Goal: Task Accomplishment & Management: Manage account settings

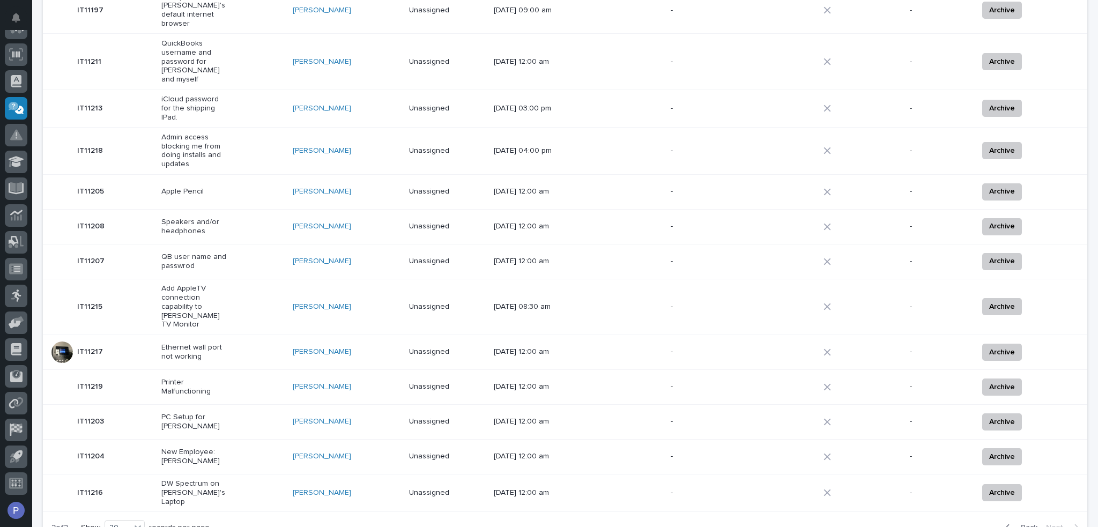
click at [90, 345] on p "IT11217" at bounding box center [91, 350] width 28 height 11
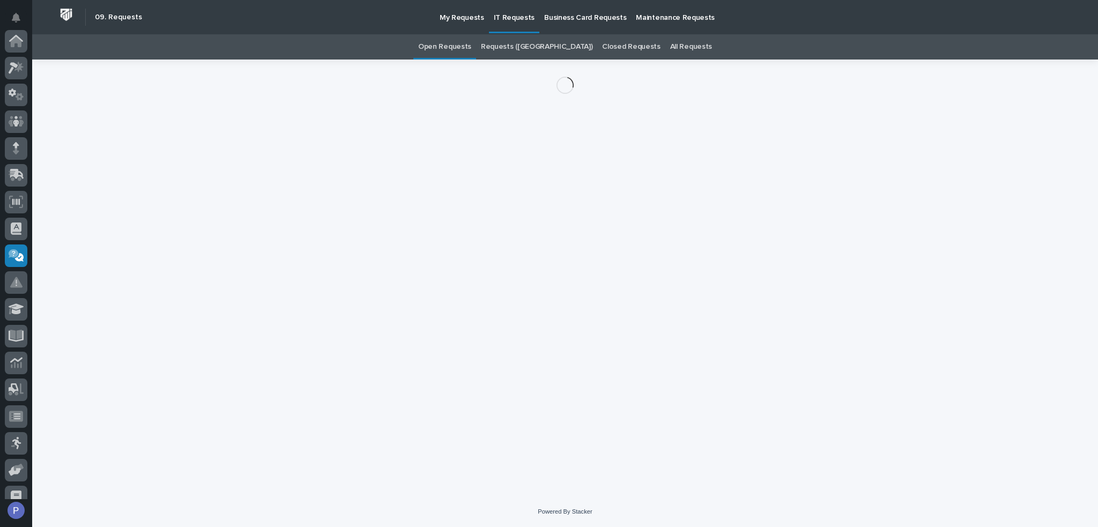
scroll to position [147, 0]
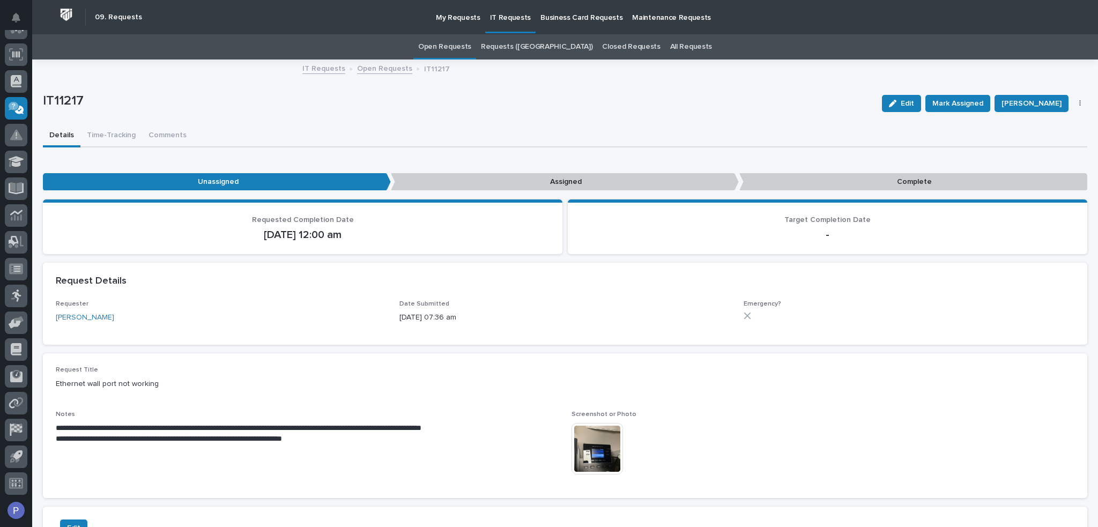
click at [587, 450] on img at bounding box center [596, 448] width 51 height 51
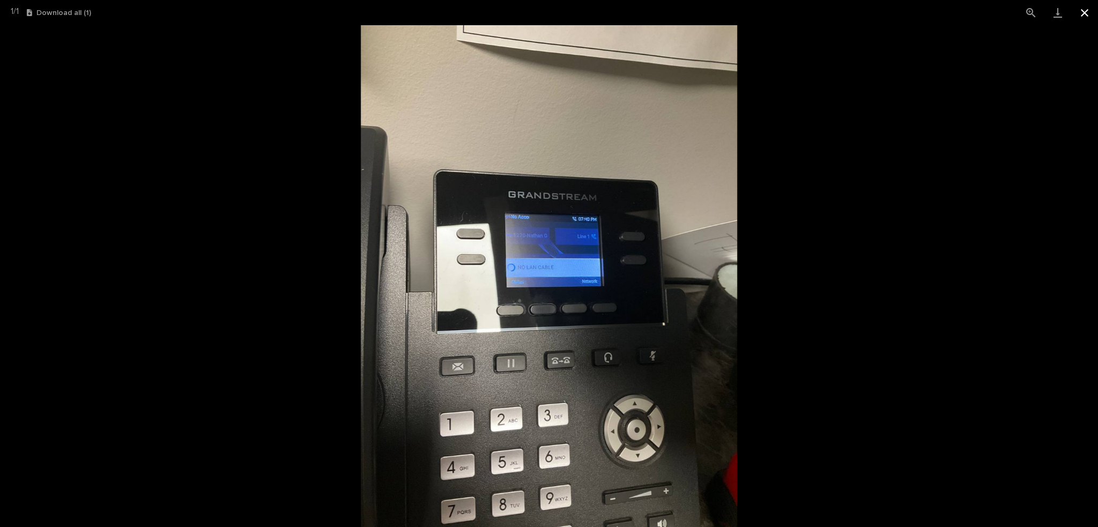
click at [1086, 17] on button "Close gallery" at bounding box center [1084, 12] width 27 height 25
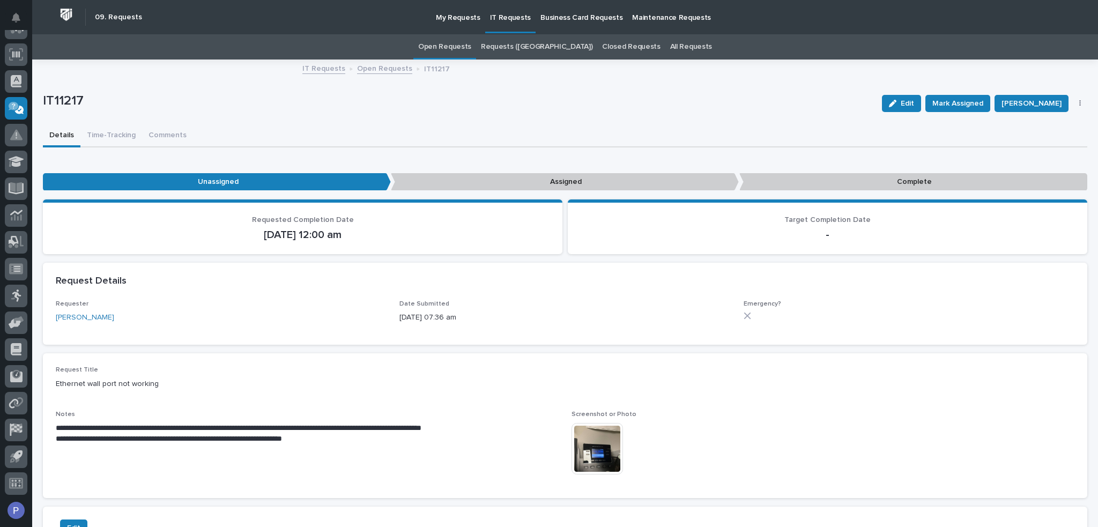
click at [322, 66] on link "IT Requests" at bounding box center [323, 68] width 43 height 12
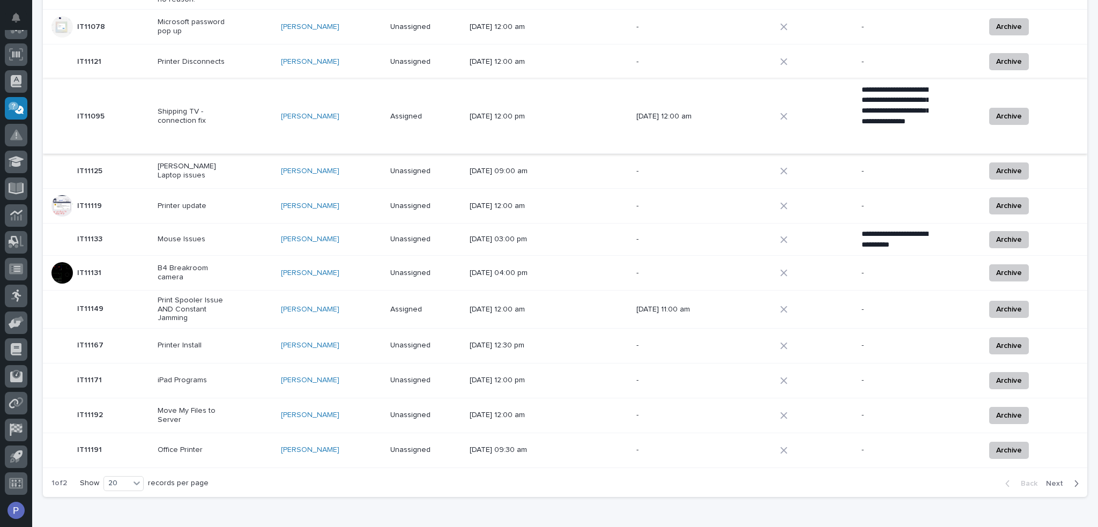
scroll to position [482, 0]
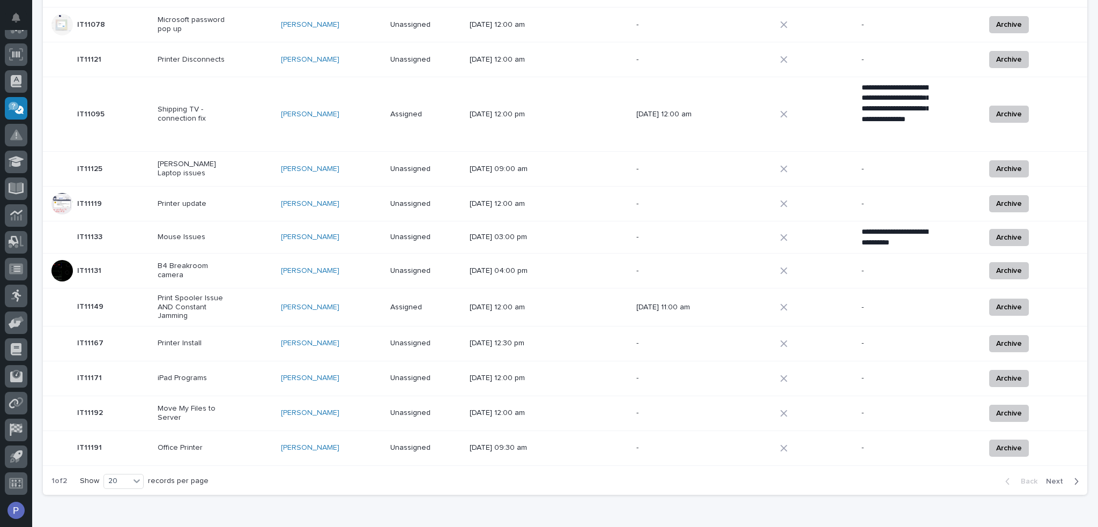
click at [1051, 476] on span "Next" at bounding box center [1058, 481] width 24 height 10
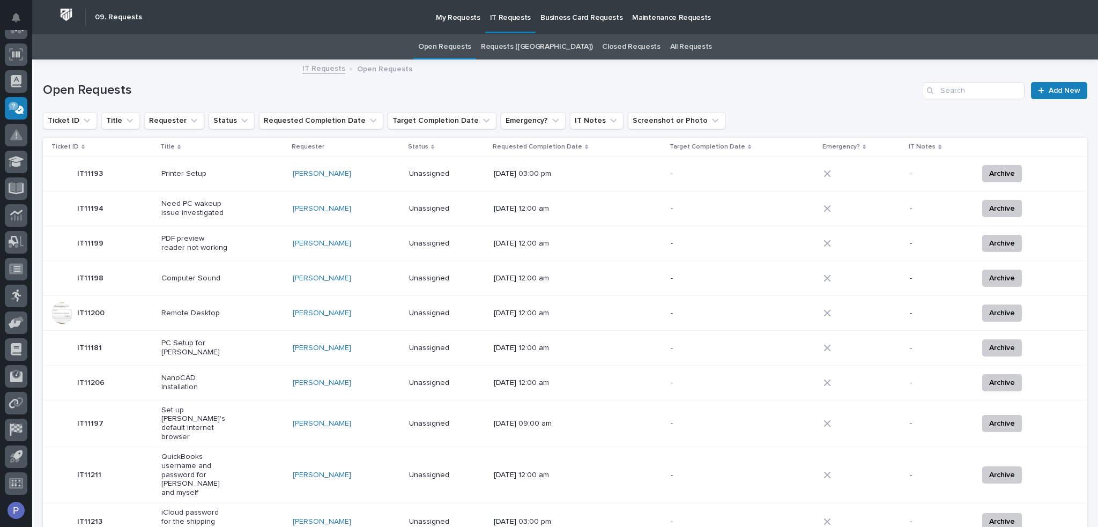
click at [192, 378] on p "NanoCAD Installation" at bounding box center [194, 383] width 67 height 18
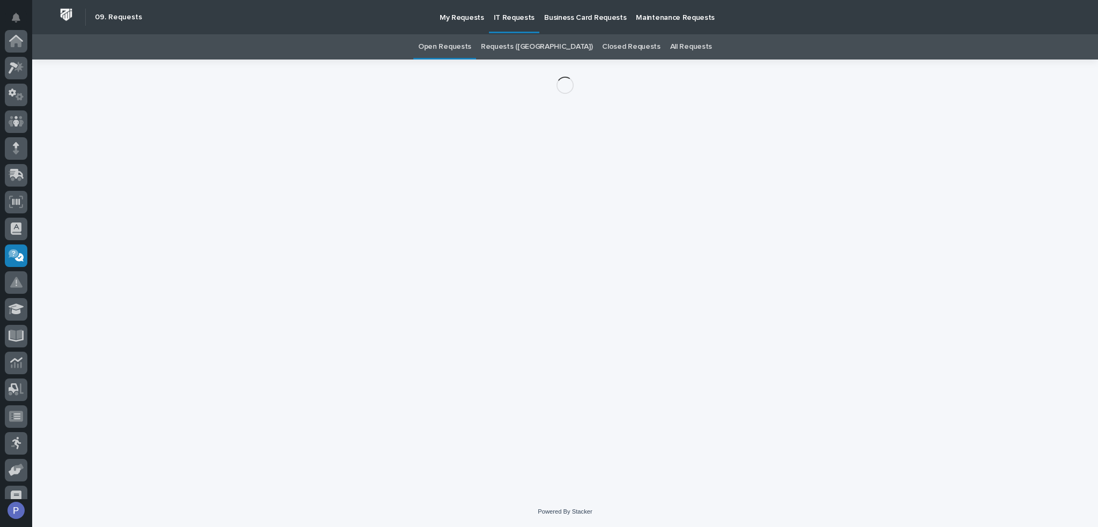
scroll to position [147, 0]
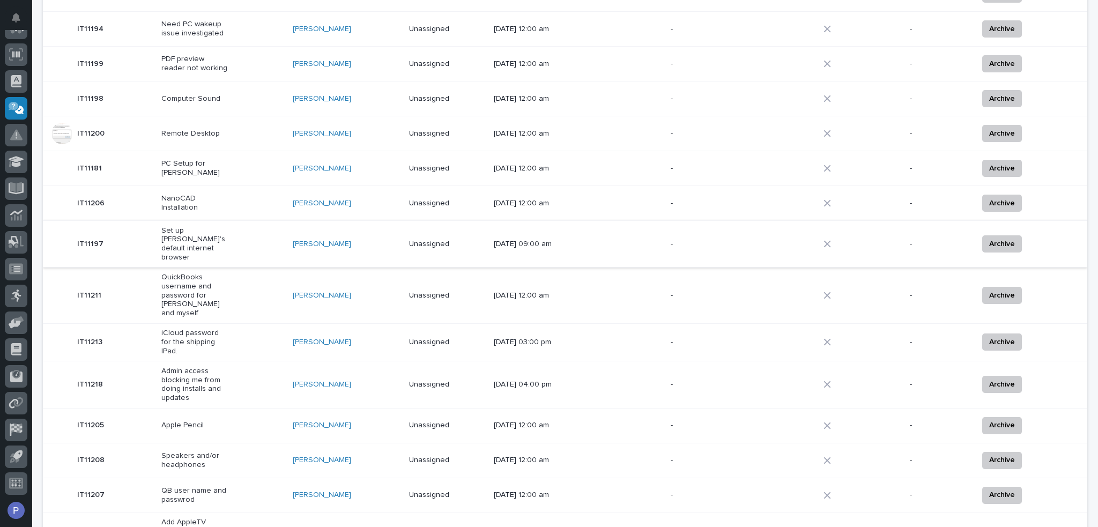
scroll to position [195, 0]
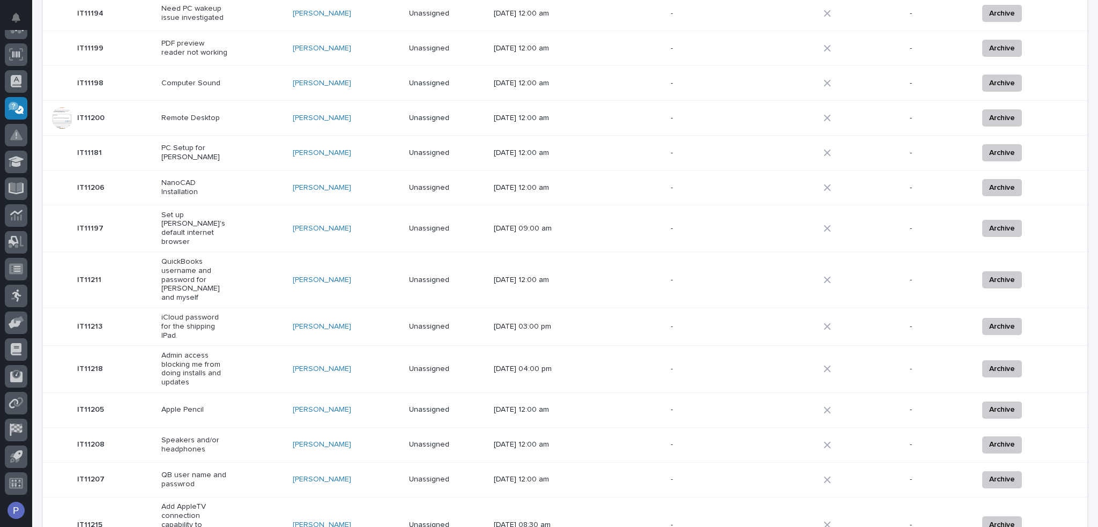
click at [197, 405] on p "Apple Pencil" at bounding box center [194, 409] width 67 height 9
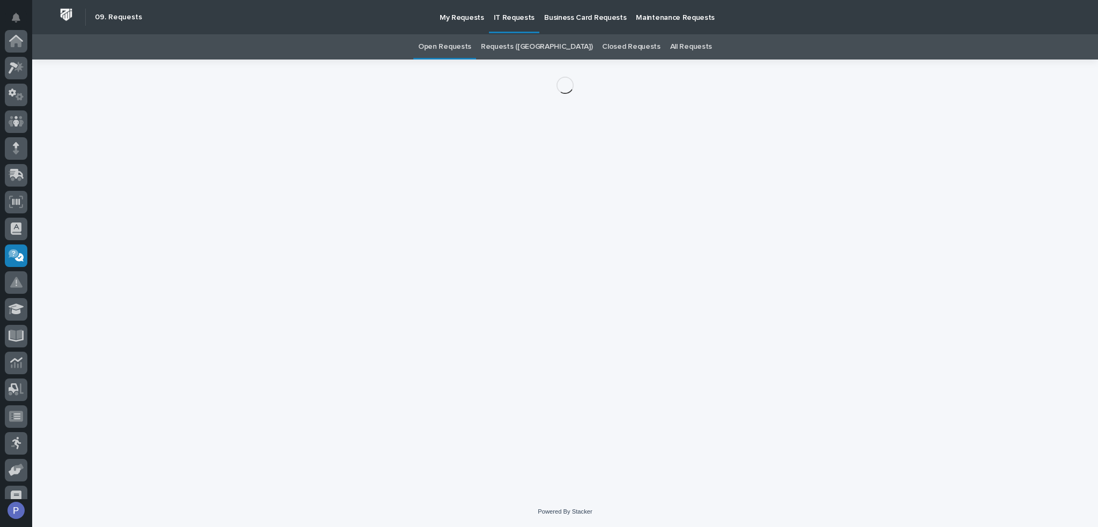
scroll to position [147, 0]
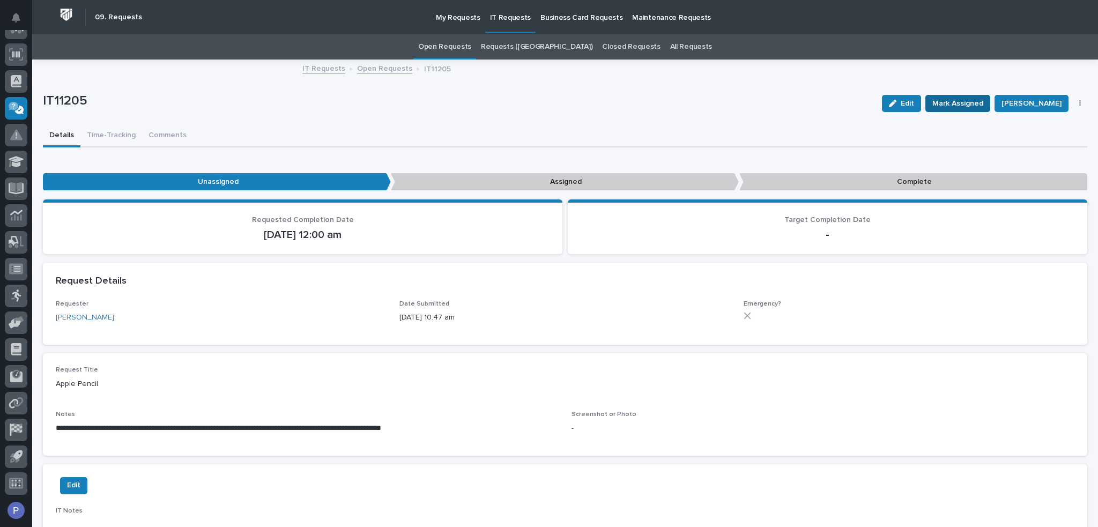
click at [958, 104] on span "Mark Assigned" at bounding box center [957, 103] width 51 height 13
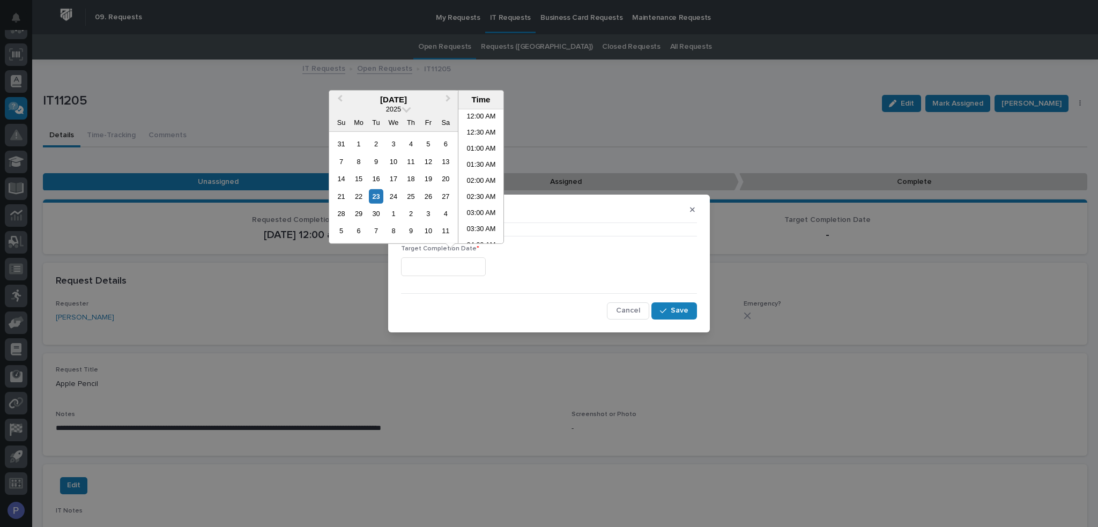
click at [444, 260] on input "text" at bounding box center [443, 266] width 85 height 19
click at [479, 126] on li "08:30 AM" at bounding box center [481, 128] width 46 height 16
type input "**********"
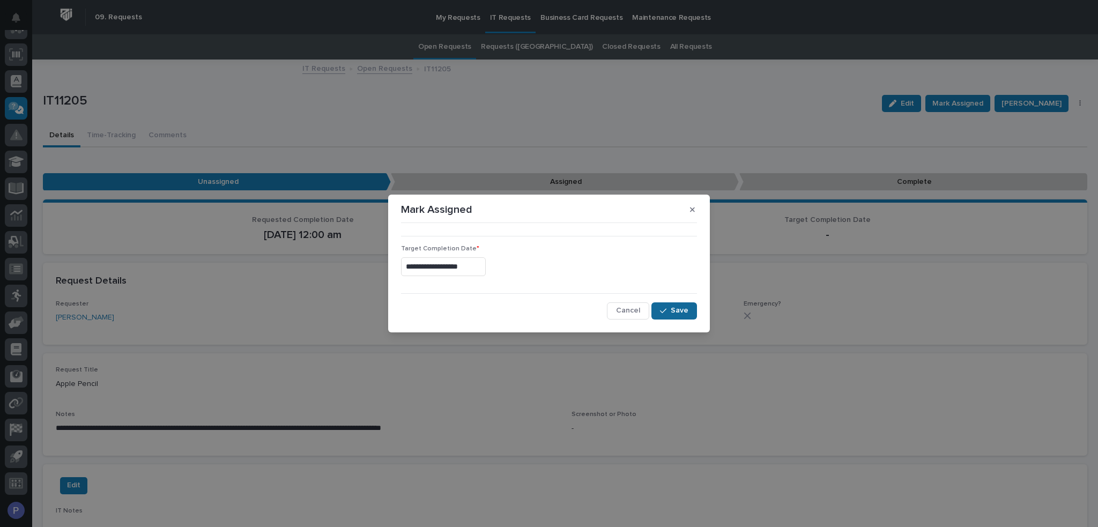
click at [684, 306] on span "Save" at bounding box center [680, 311] width 18 height 10
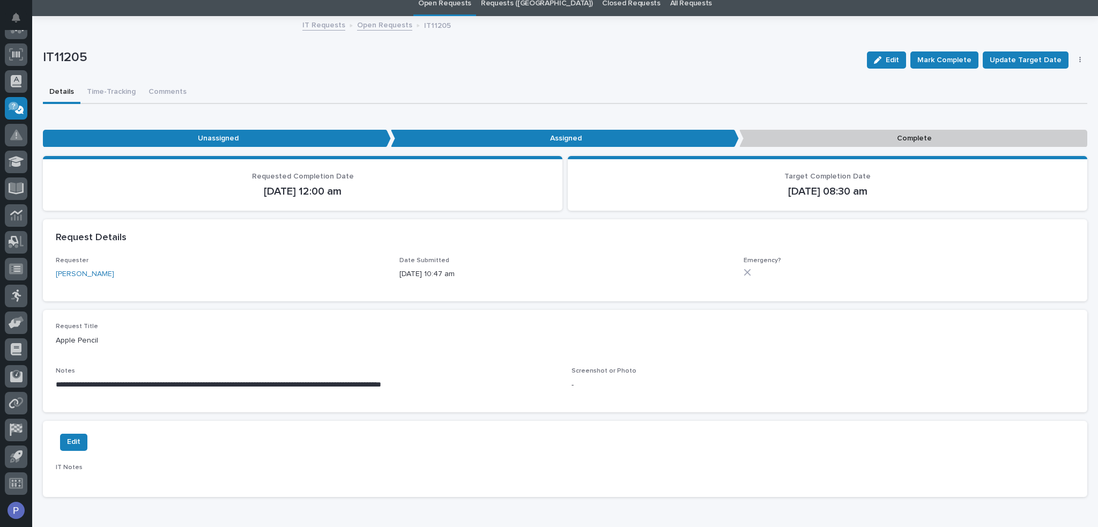
scroll to position [105, 0]
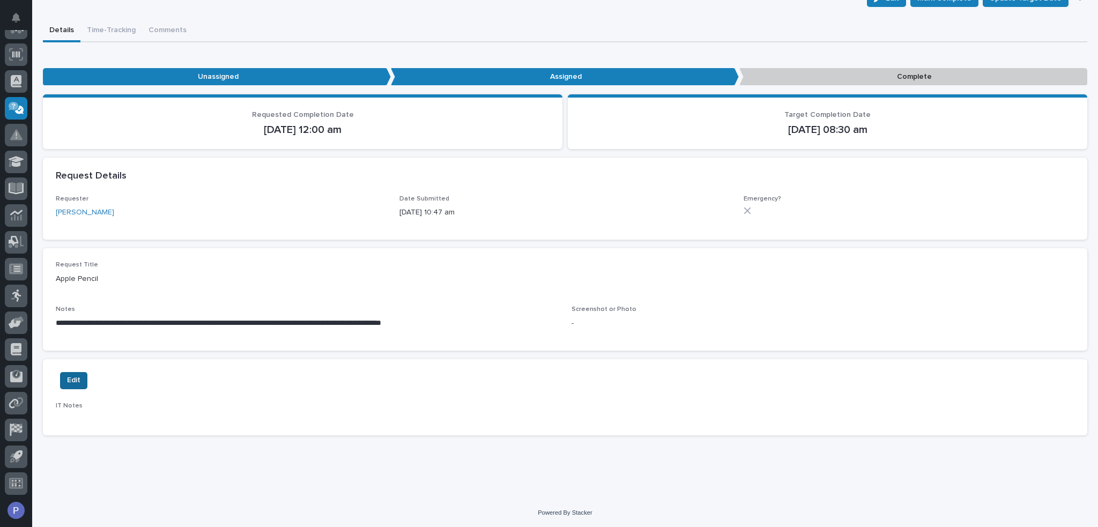
click at [78, 381] on span "Edit" at bounding box center [73, 380] width 13 height 13
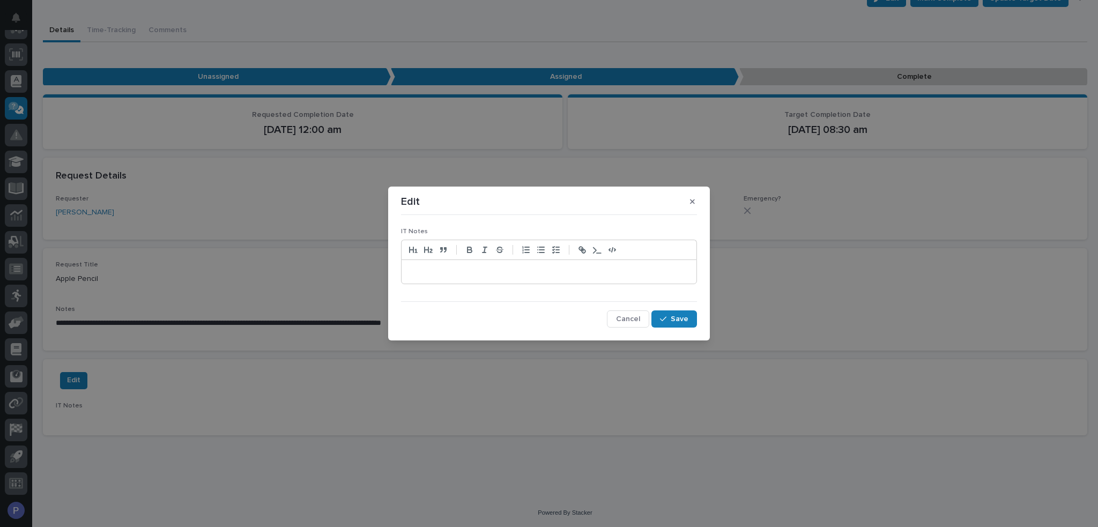
click at [447, 266] on p at bounding box center [548, 271] width 279 height 11
click at [682, 318] on span "Save" at bounding box center [680, 319] width 18 height 10
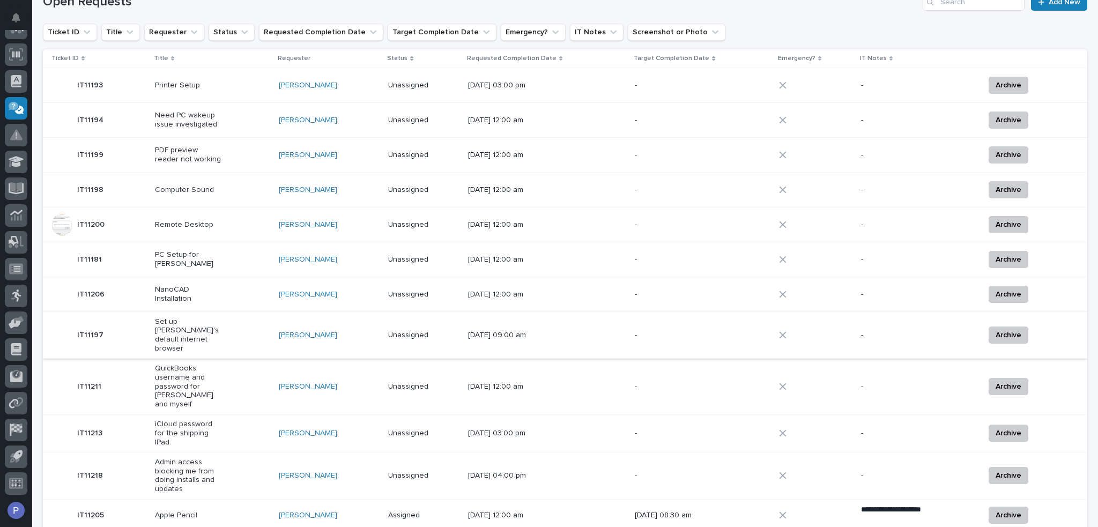
scroll to position [141, 0]
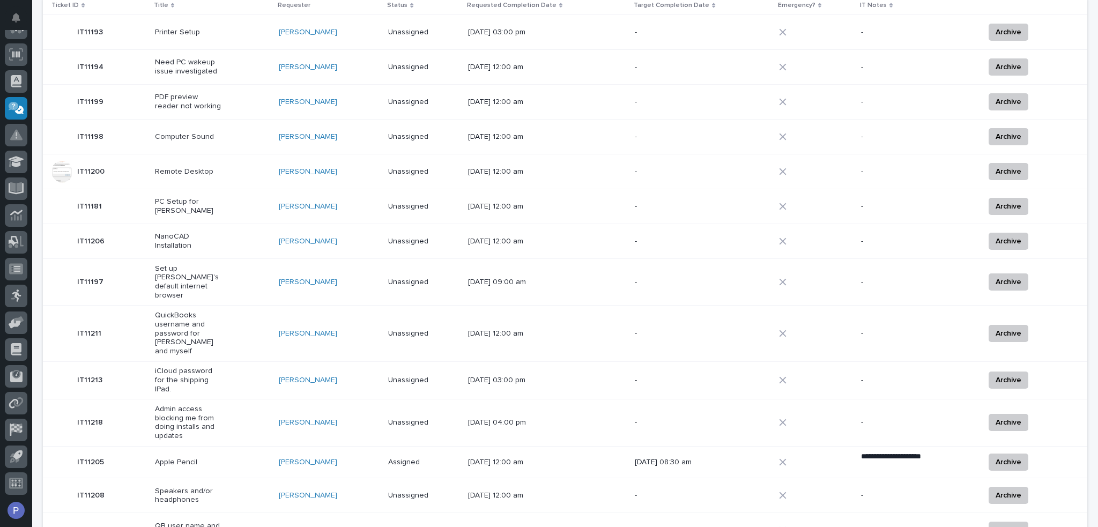
click at [187, 405] on p "Admin access blocking me from doing installs and updates" at bounding box center [188, 423] width 67 height 36
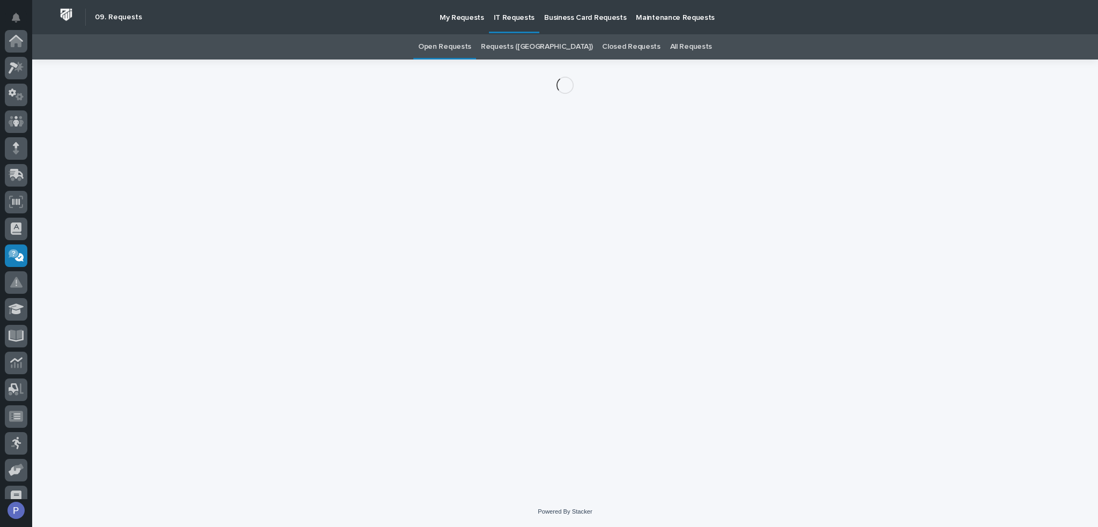
scroll to position [147, 0]
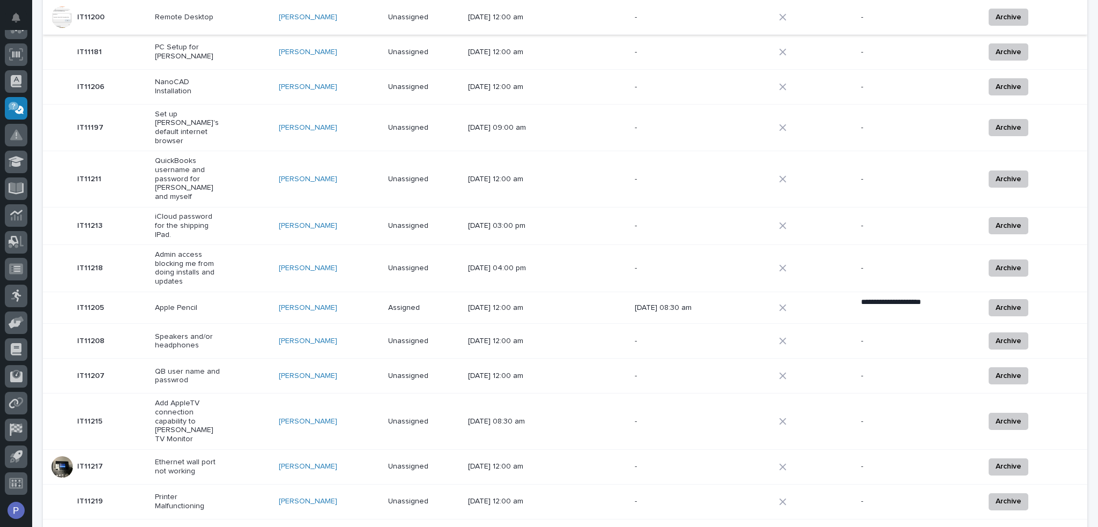
scroll to position [302, 0]
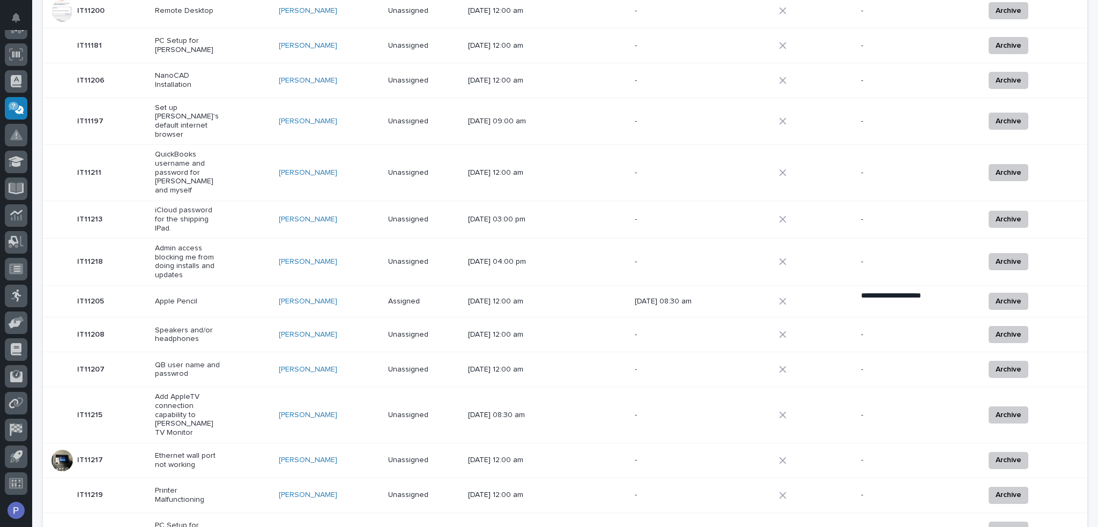
click at [198, 326] on p "Speakers and/or headphones" at bounding box center [188, 335] width 67 height 18
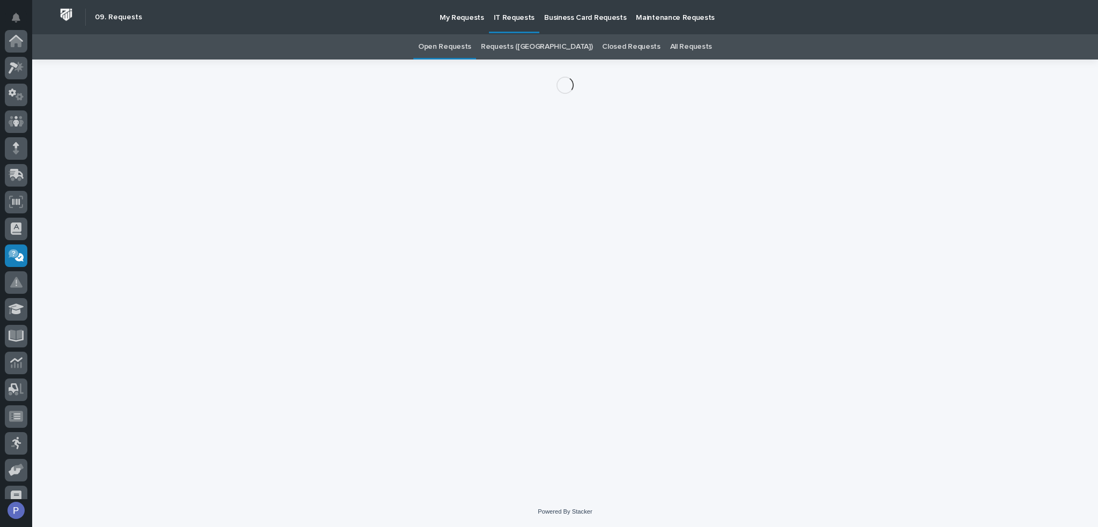
scroll to position [147, 0]
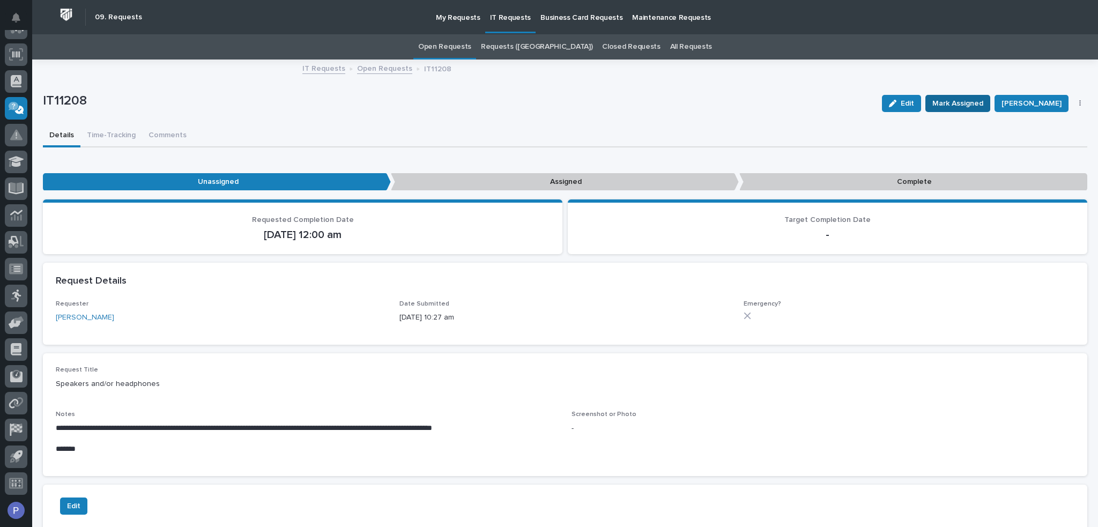
click at [963, 102] on span "Mark Assigned" at bounding box center [957, 103] width 51 height 13
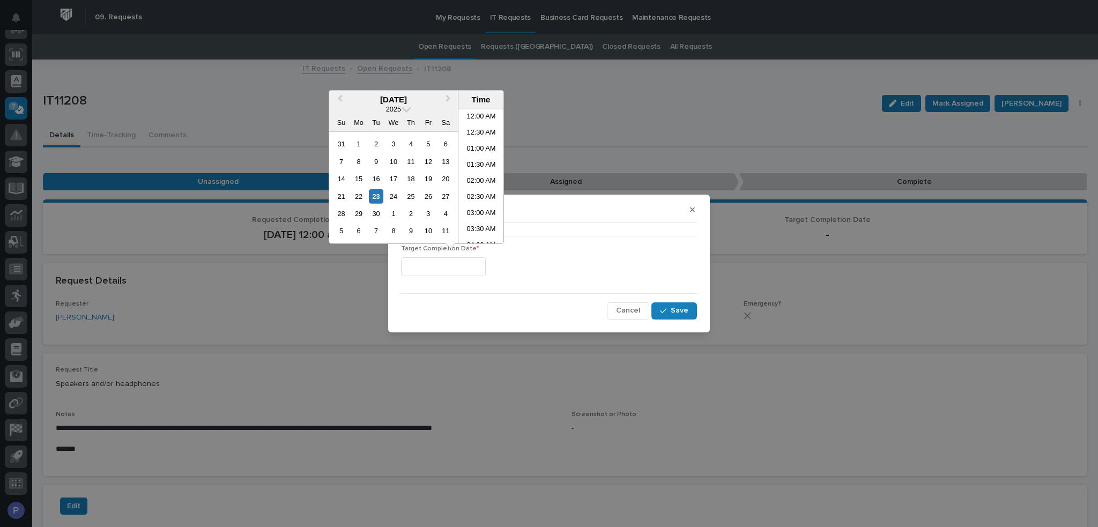
click at [428, 265] on input "text" at bounding box center [443, 266] width 85 height 19
click at [475, 173] on li "10:00 AM" at bounding box center [481, 176] width 46 height 16
type input "**********"
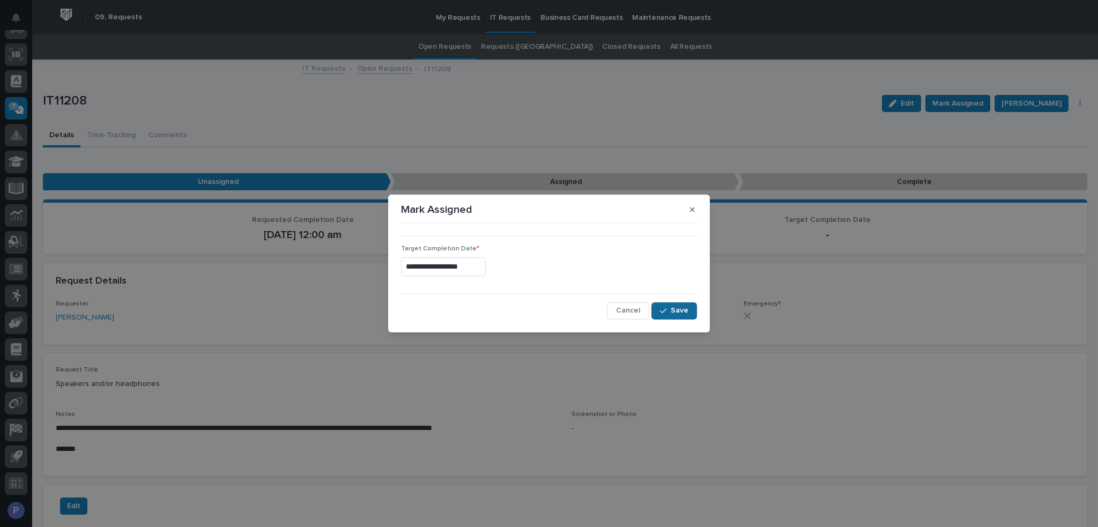
click at [675, 310] on span "Save" at bounding box center [680, 311] width 18 height 10
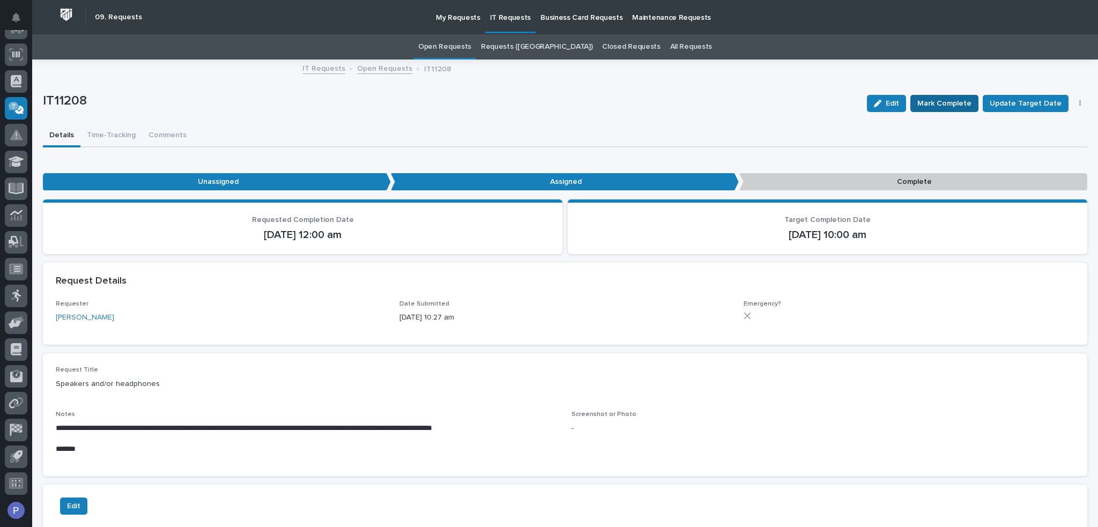
click at [938, 103] on span "Mark Complete" at bounding box center [944, 103] width 54 height 13
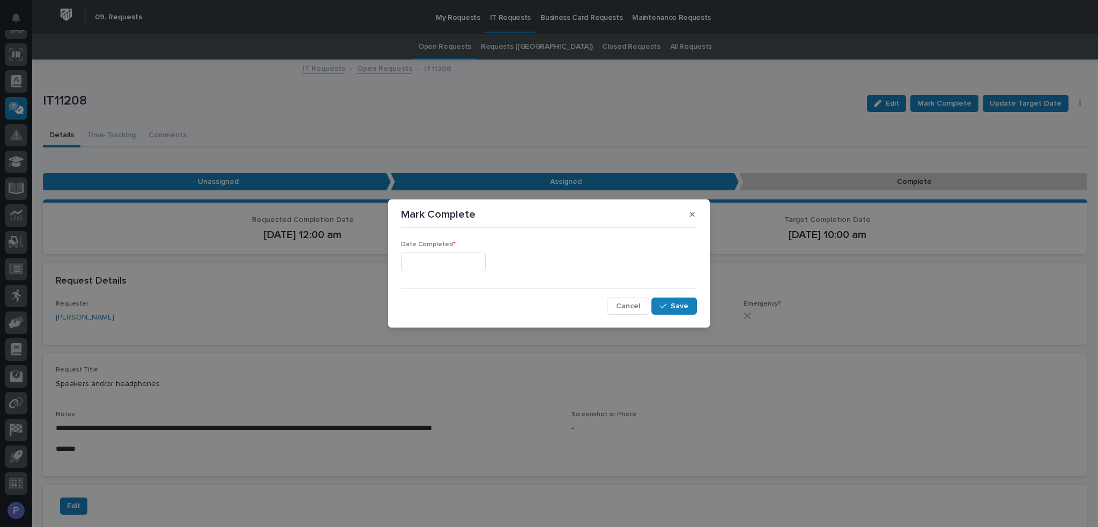
click at [461, 262] on input "text" at bounding box center [443, 261] width 85 height 19
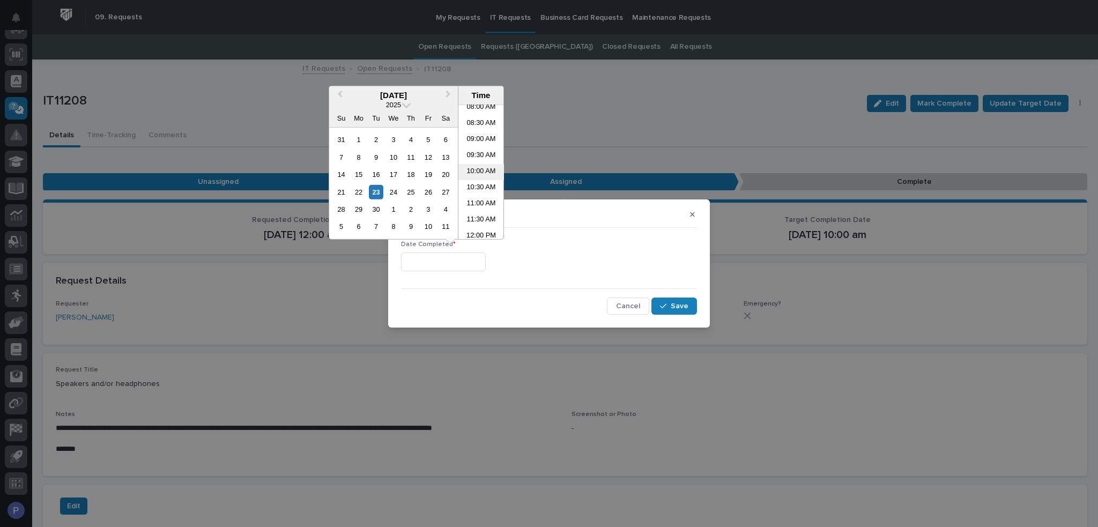
click at [481, 171] on li "10:00 AM" at bounding box center [481, 172] width 46 height 16
type input "**********"
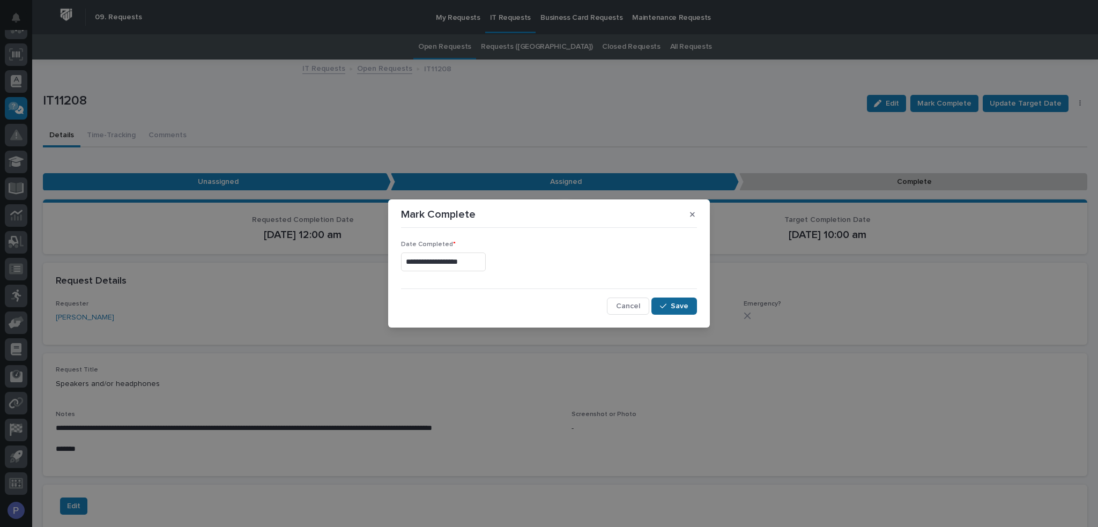
click at [683, 306] on span "Save" at bounding box center [680, 306] width 18 height 10
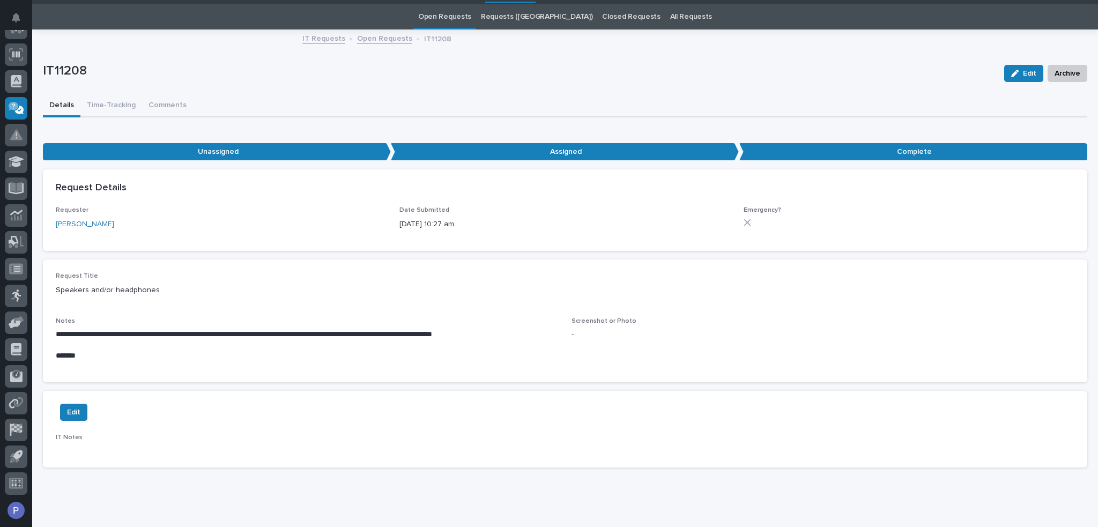
scroll to position [0, 0]
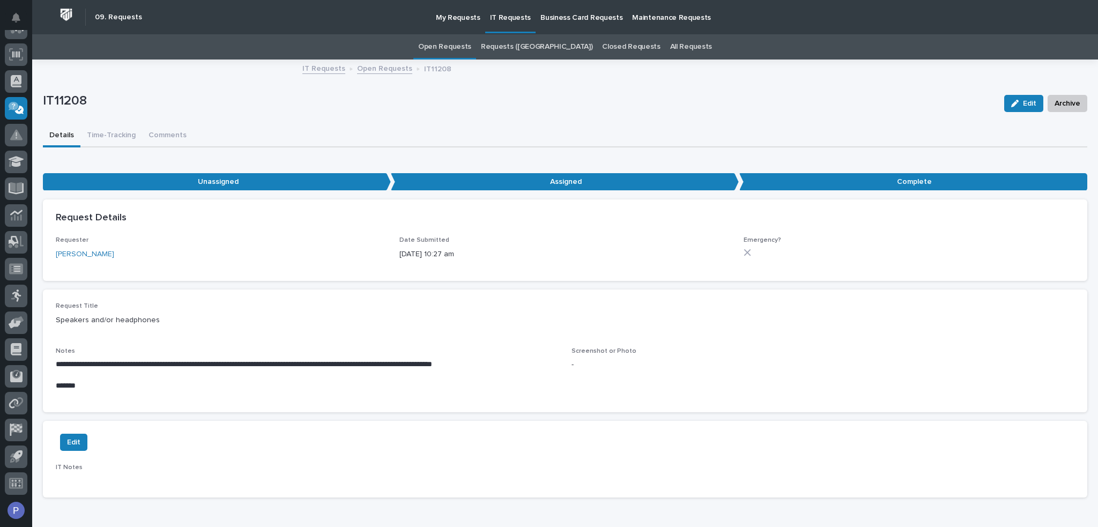
click at [471, 46] on link "Open Requests" at bounding box center [444, 46] width 53 height 25
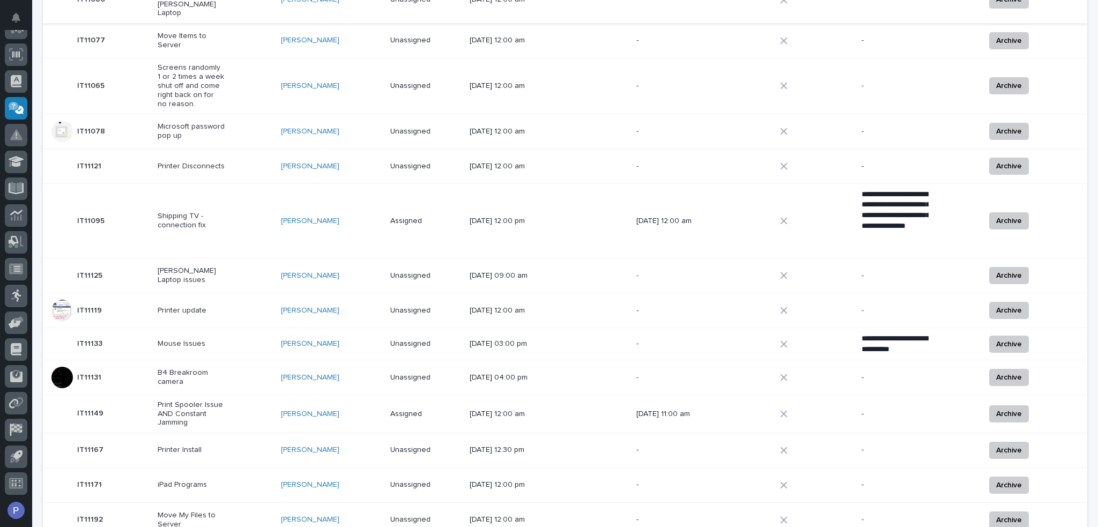
scroll to position [482, 0]
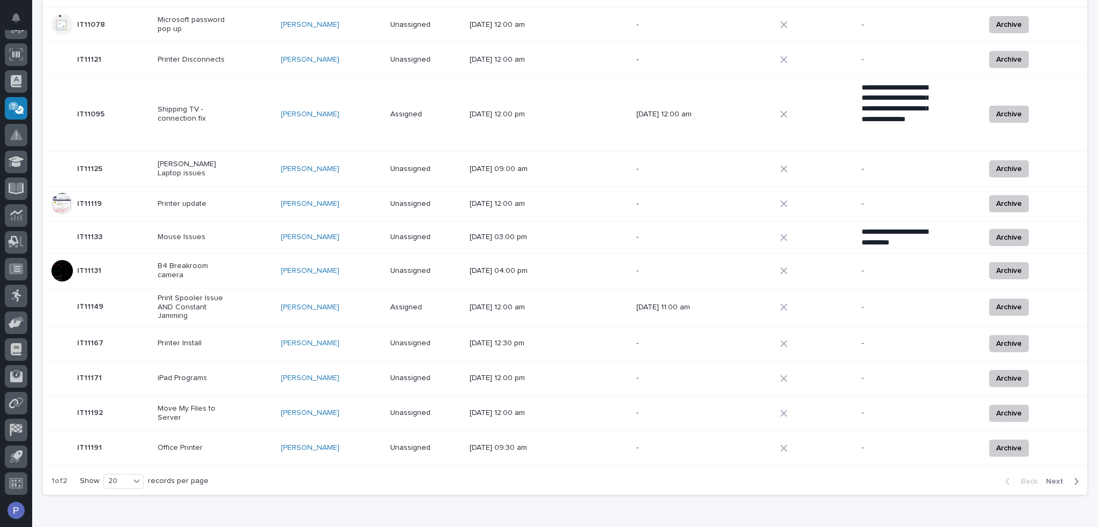
click at [1048, 476] on span "Next" at bounding box center [1058, 481] width 24 height 10
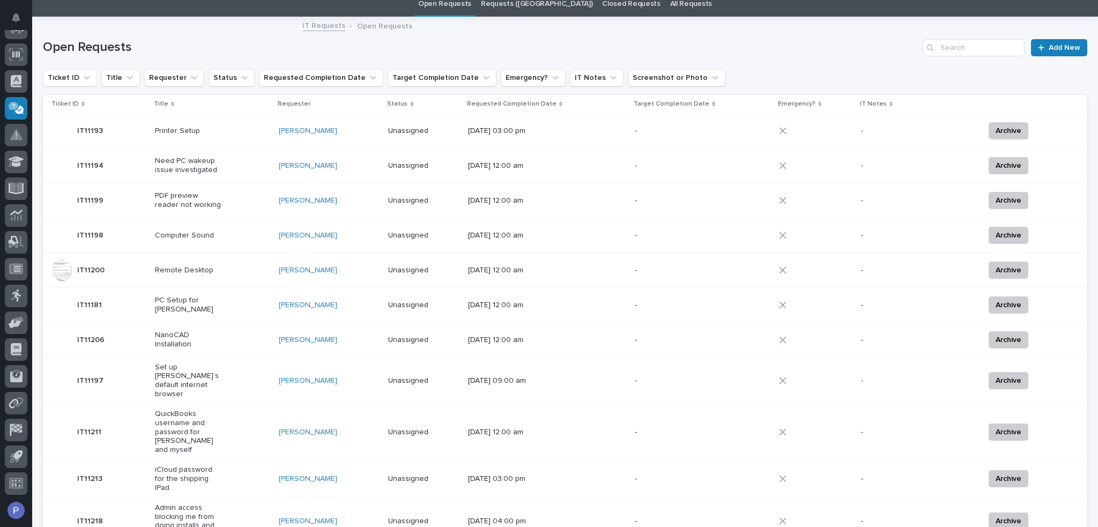
scroll to position [11, 0]
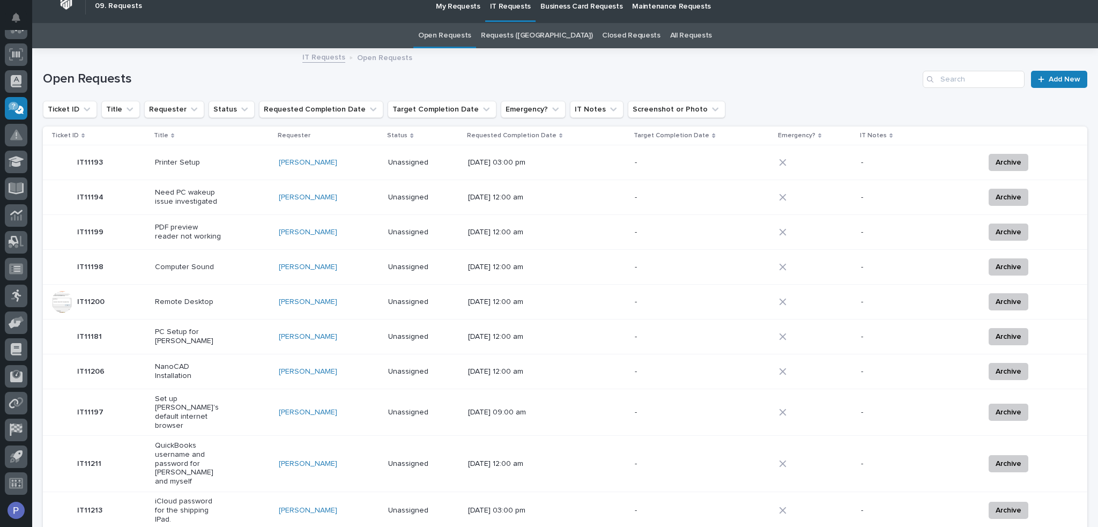
click at [221, 266] on p "Computer Sound" at bounding box center [188, 267] width 67 height 9
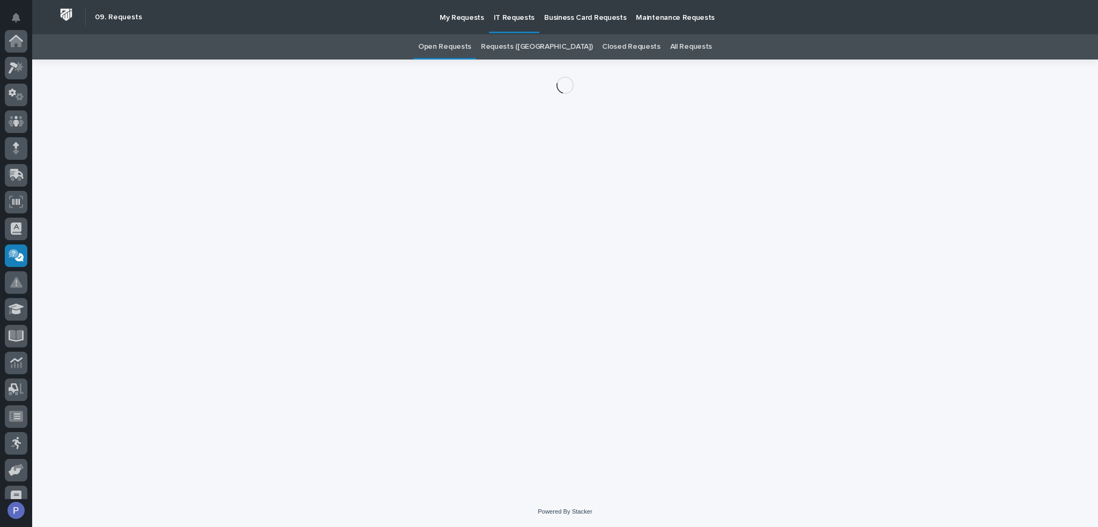
scroll to position [147, 0]
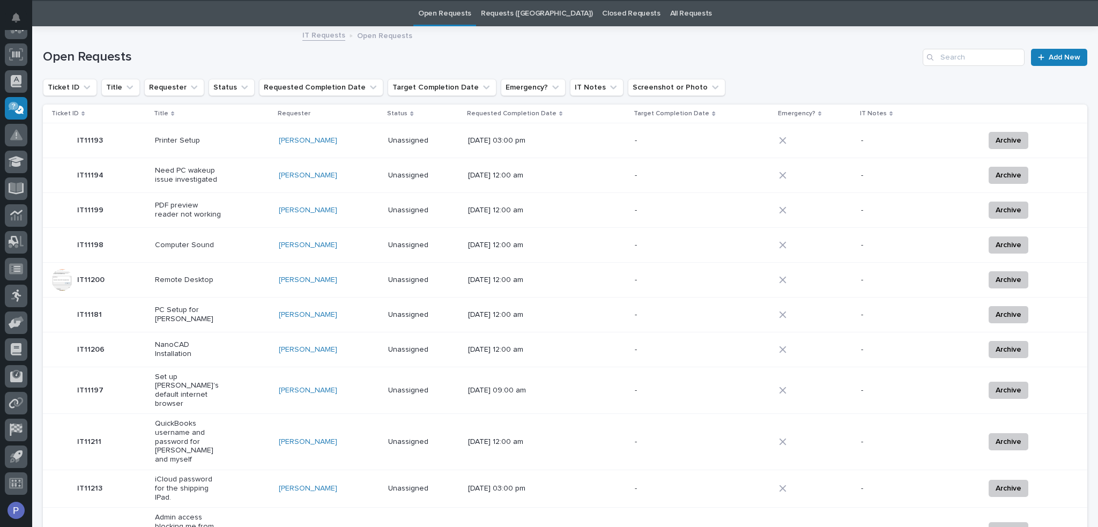
scroll to position [34, 0]
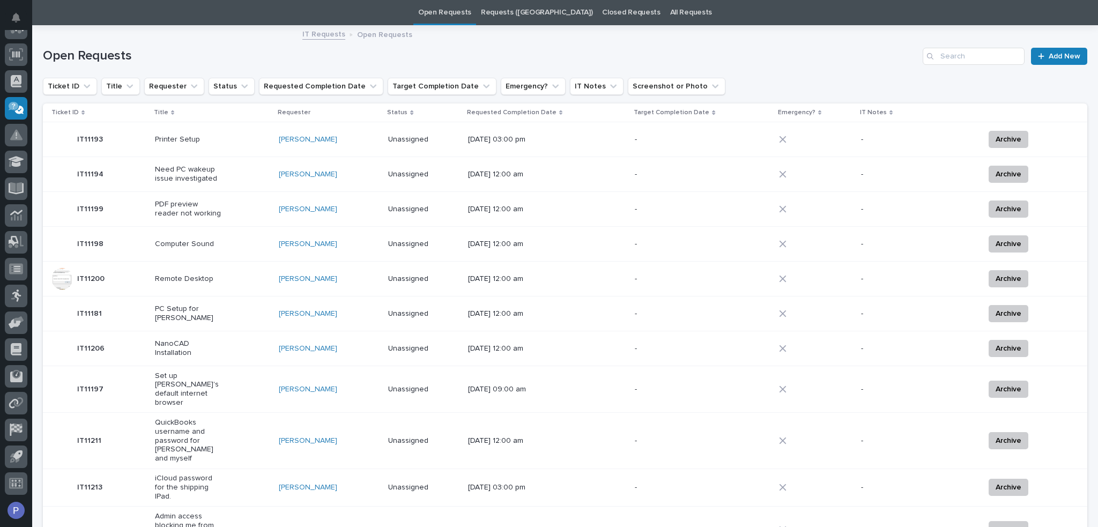
click at [204, 137] on p "Printer Setup" at bounding box center [188, 139] width 67 height 9
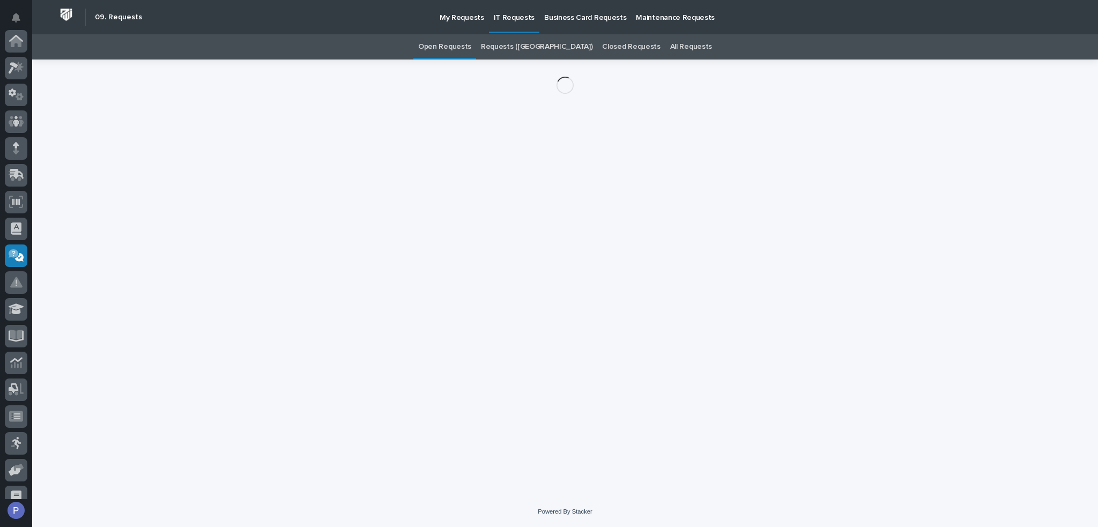
scroll to position [147, 0]
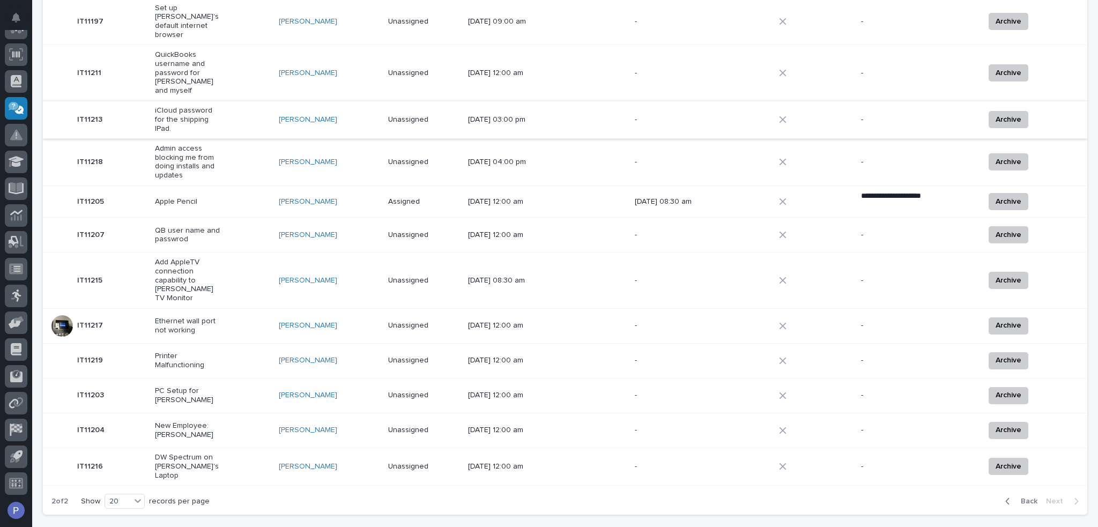
scroll to position [409, 0]
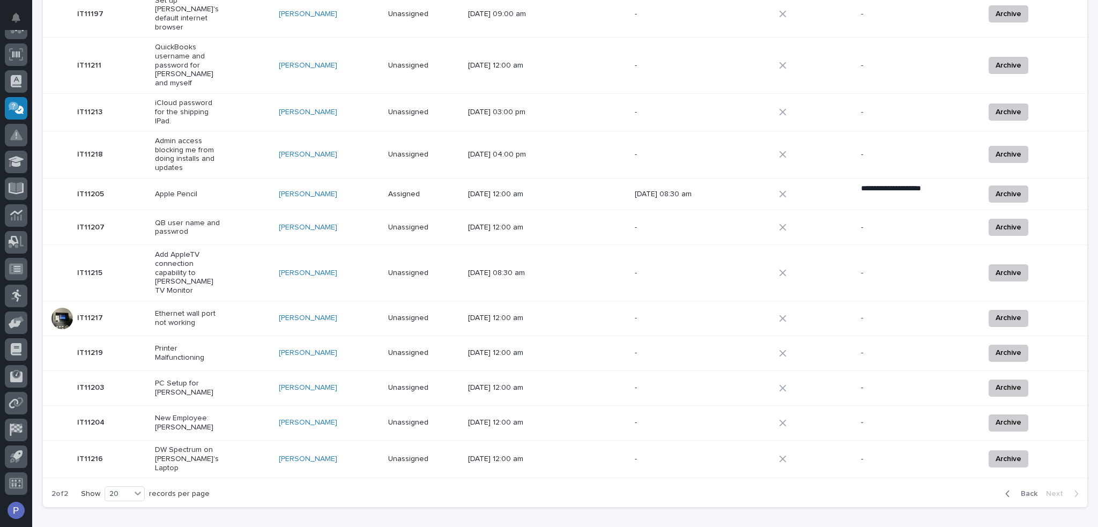
click at [223, 340] on div "Printer Malfunctioning" at bounding box center [212, 353] width 115 height 27
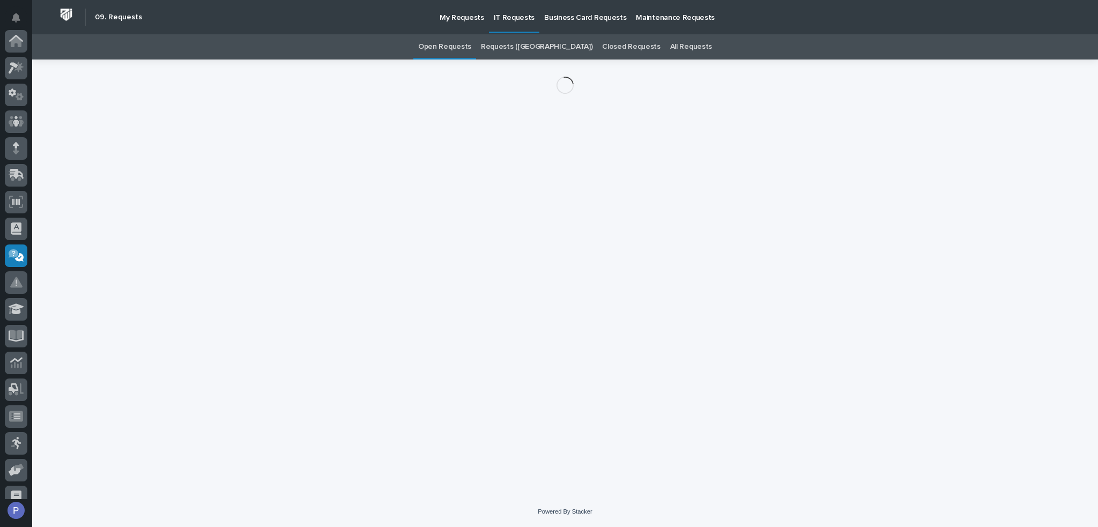
scroll to position [147, 0]
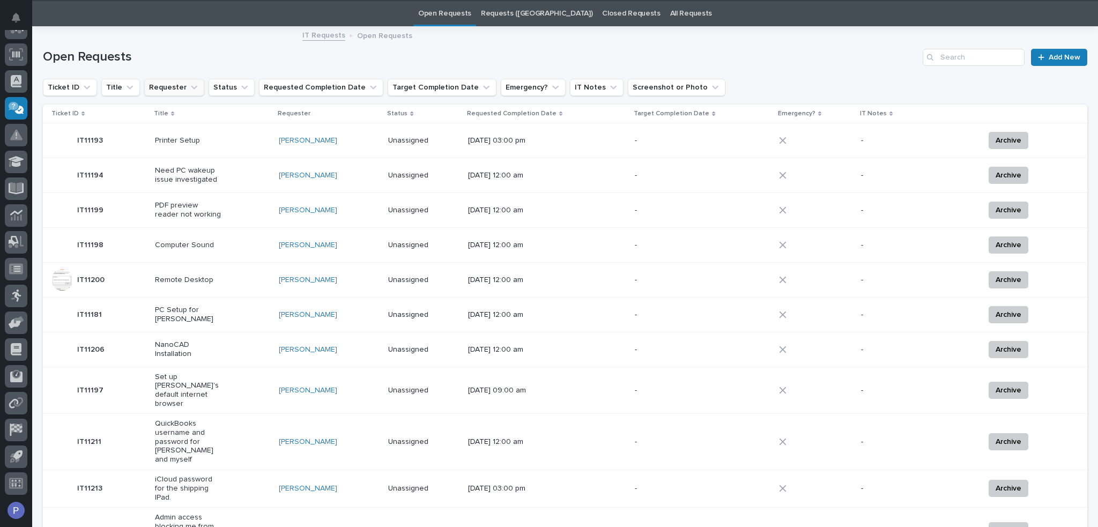
scroll to position [34, 0]
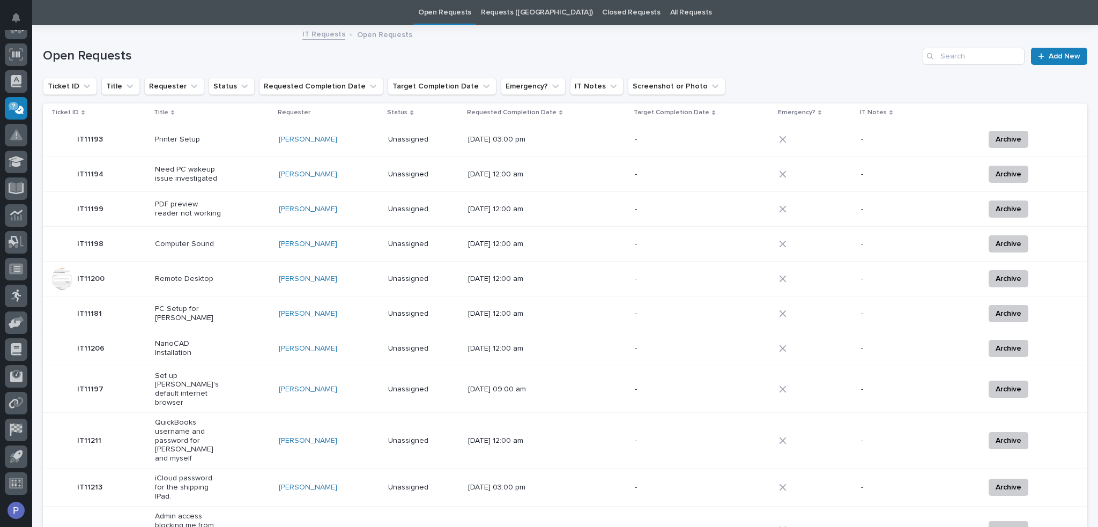
click at [299, 113] on p "Requester" at bounding box center [294, 113] width 33 height 12
click at [309, 241] on link "[PERSON_NAME]" at bounding box center [308, 244] width 58 height 9
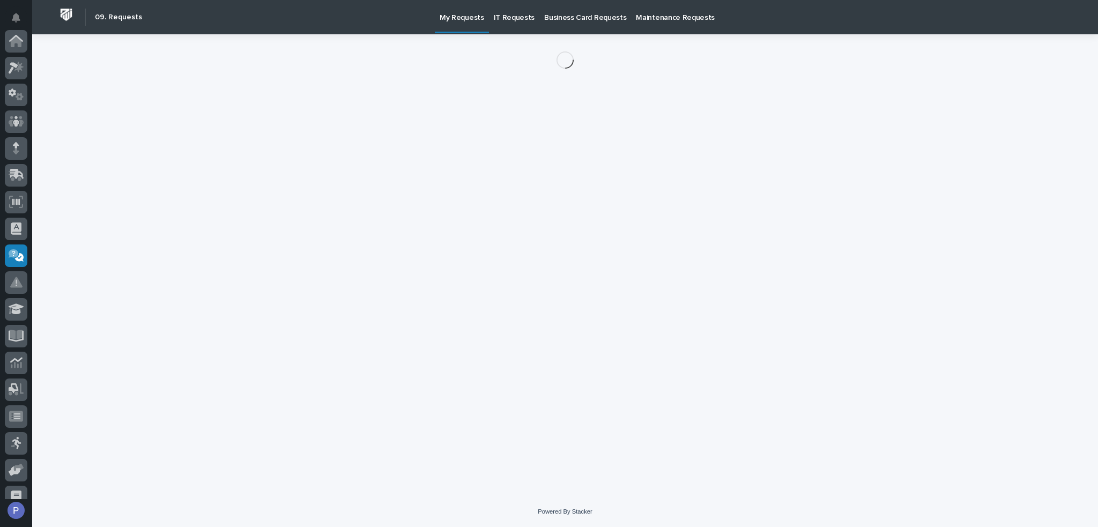
scroll to position [147, 0]
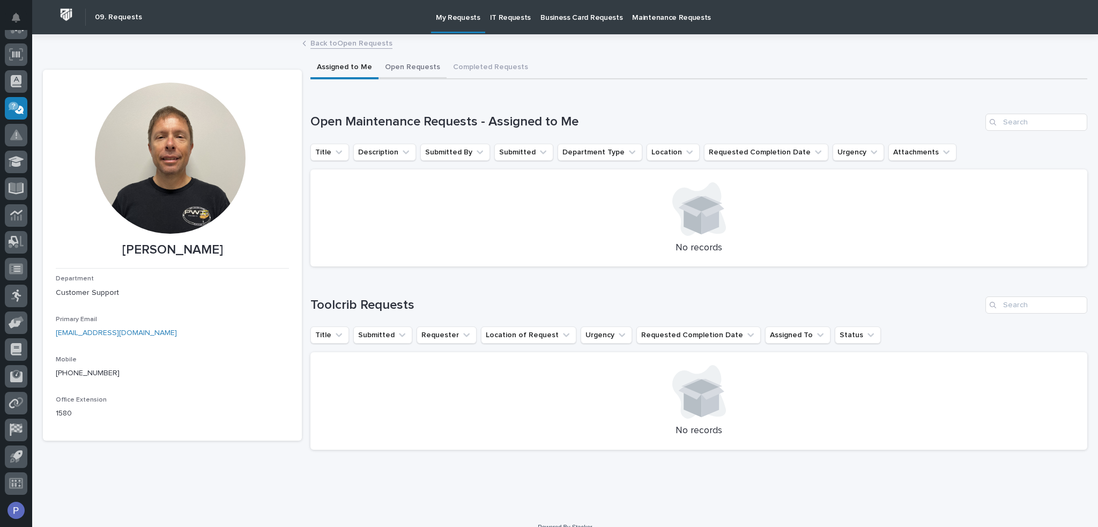
click at [403, 68] on button "Open Requests" at bounding box center [412, 68] width 68 height 23
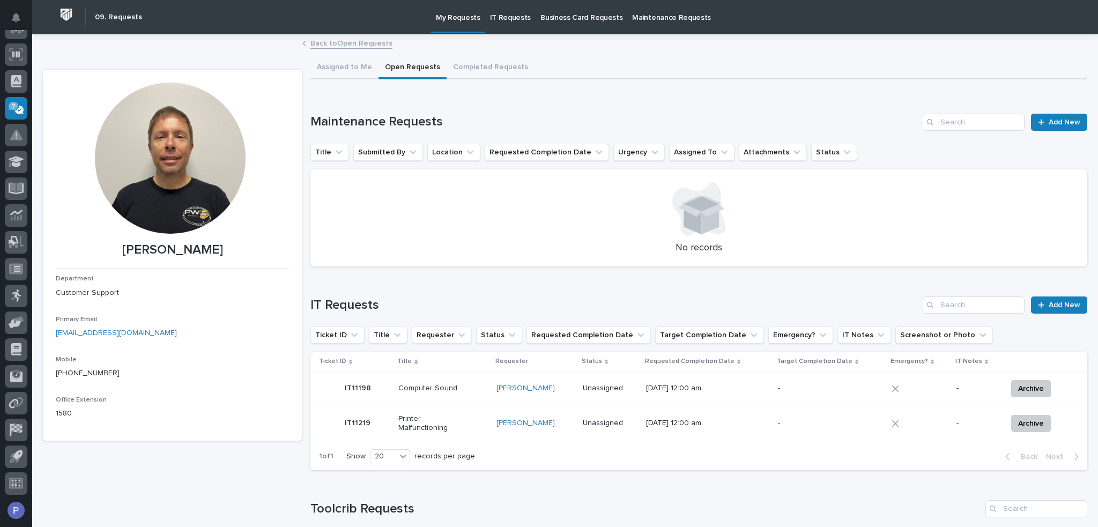
click at [416, 388] on p "Computer Sound" at bounding box center [431, 388] width 67 height 9
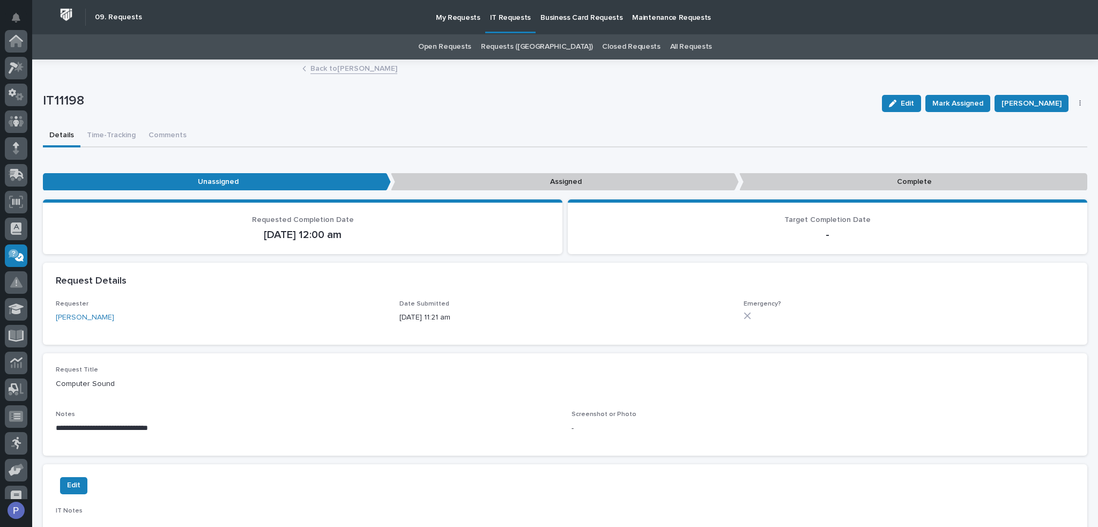
scroll to position [147, 0]
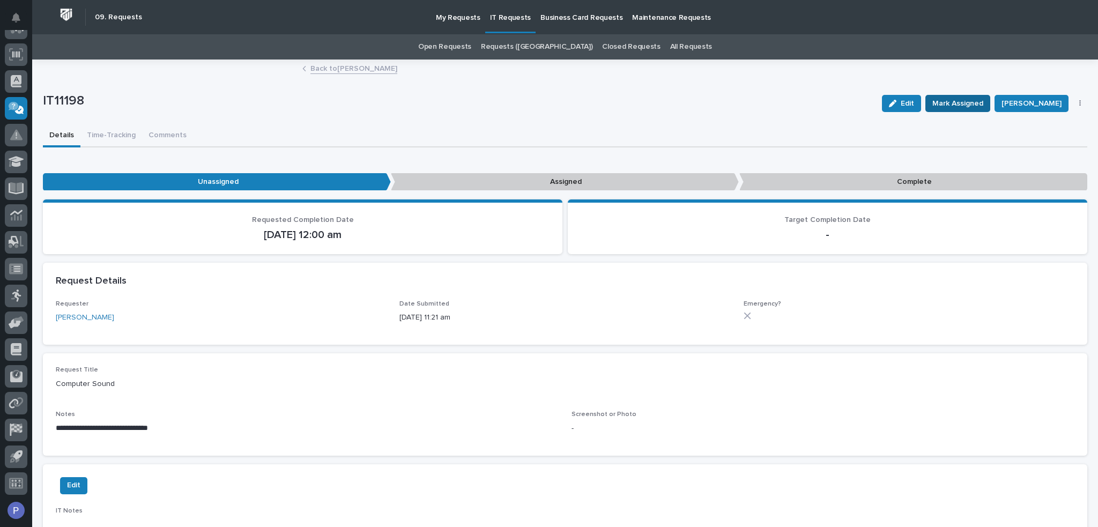
click at [969, 99] on span "Mark Assigned" at bounding box center [957, 103] width 51 height 13
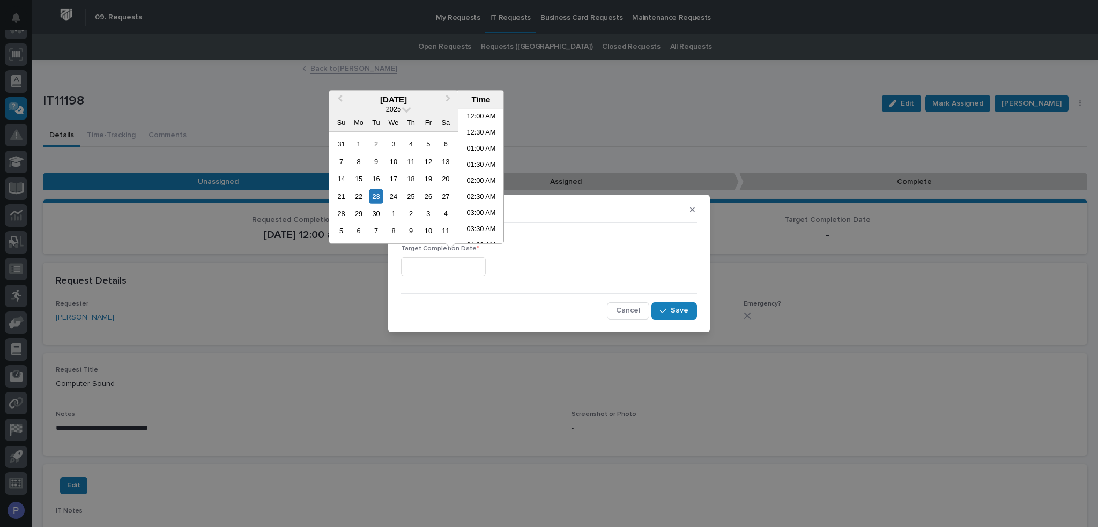
click at [478, 260] on input "text" at bounding box center [443, 266] width 85 height 19
click at [479, 125] on li "01:30 PM" at bounding box center [481, 128] width 46 height 16
type input "**********"
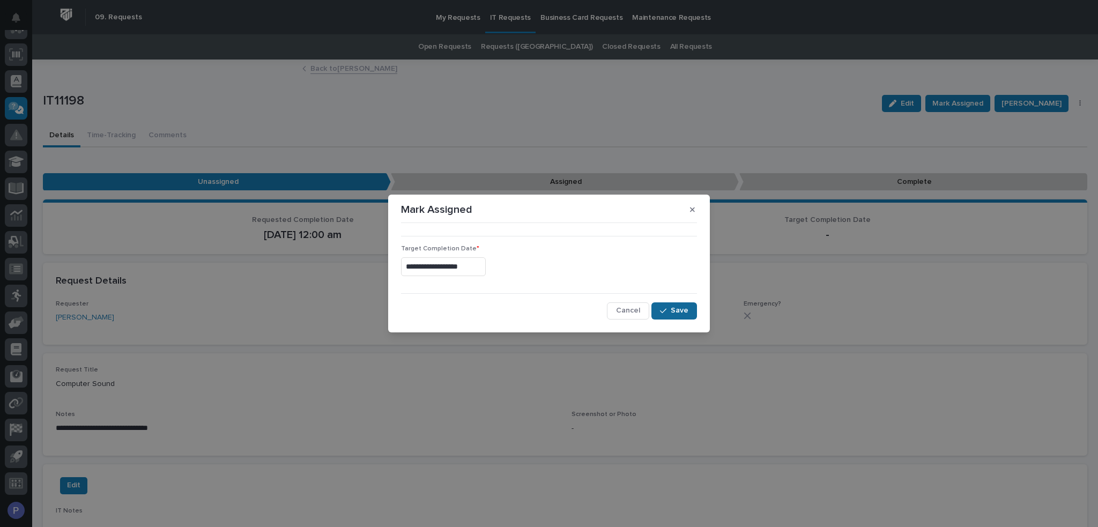
click at [674, 306] on span "Save" at bounding box center [680, 311] width 18 height 10
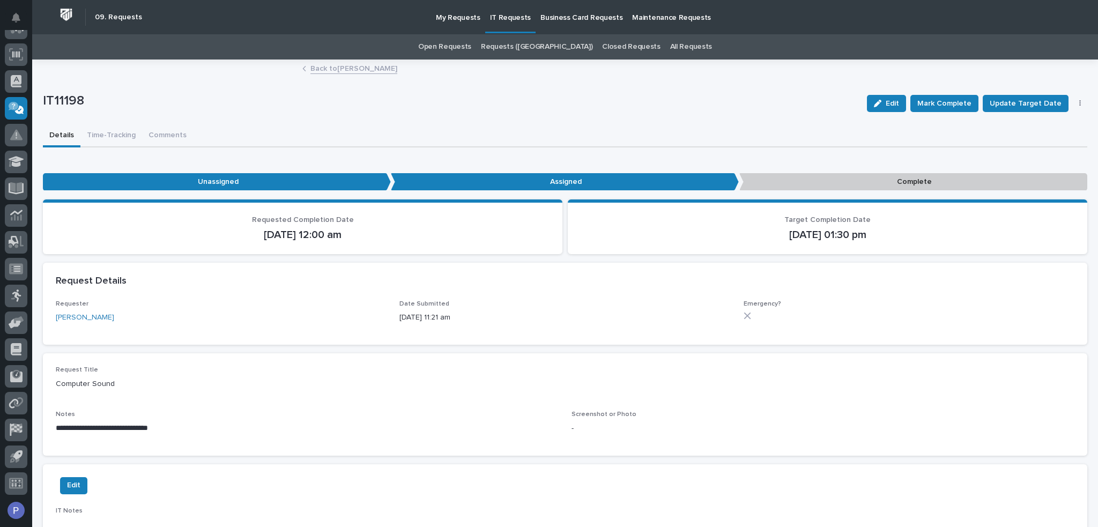
click at [325, 70] on link "Back to [PERSON_NAME]" at bounding box center [353, 68] width 87 height 12
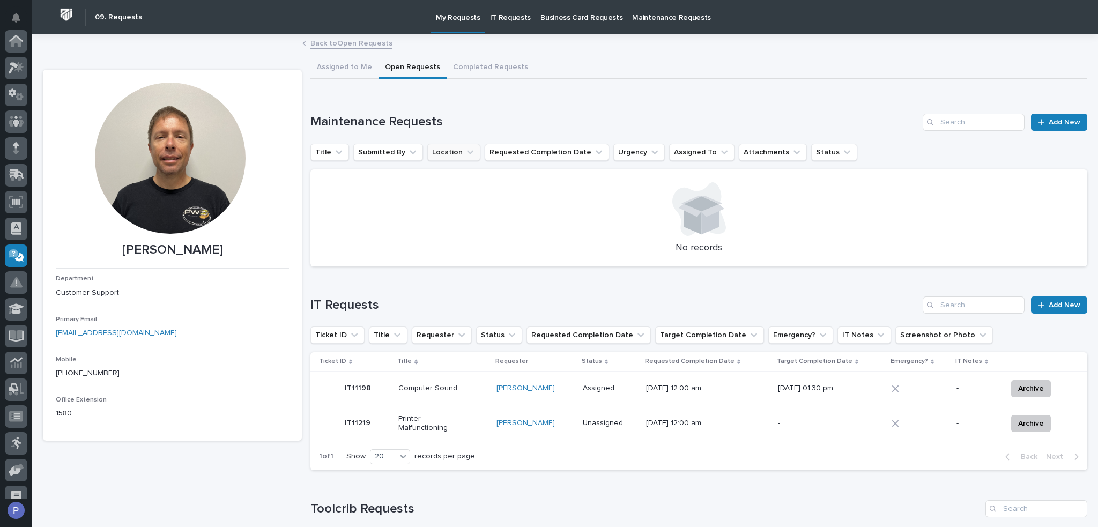
scroll to position [147, 0]
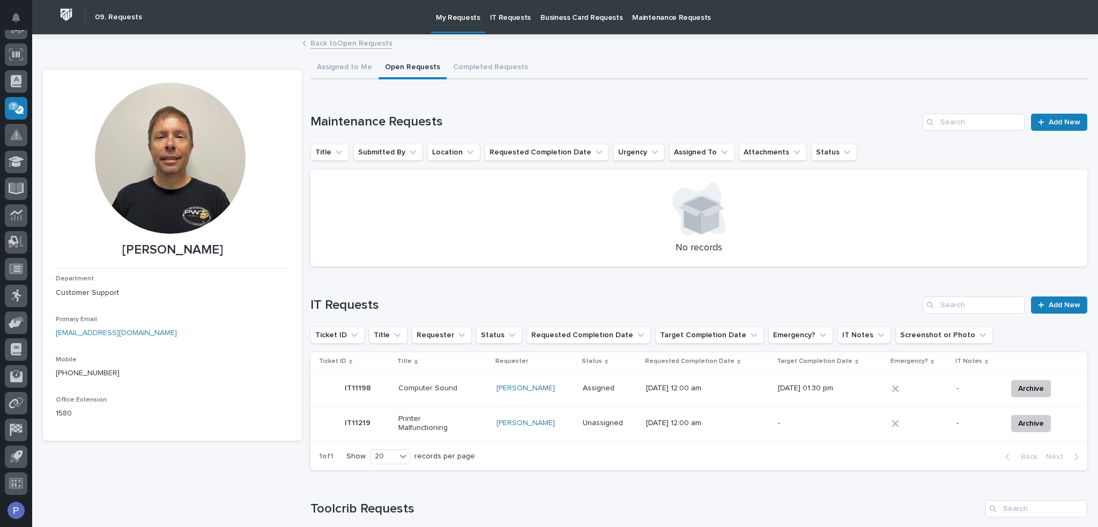
click at [456, 419] on p "Printer Malfunctioning" at bounding box center [431, 423] width 67 height 18
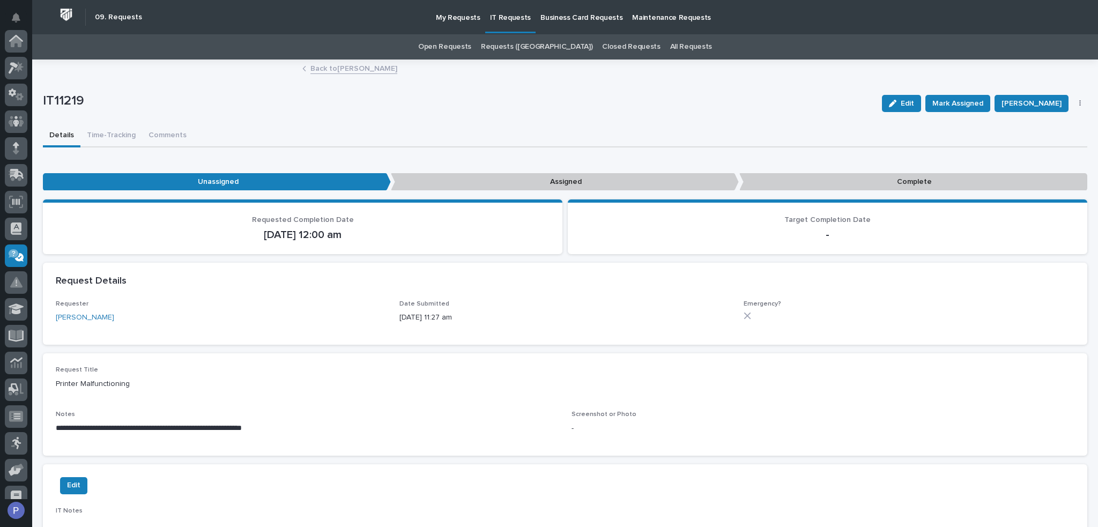
scroll to position [147, 0]
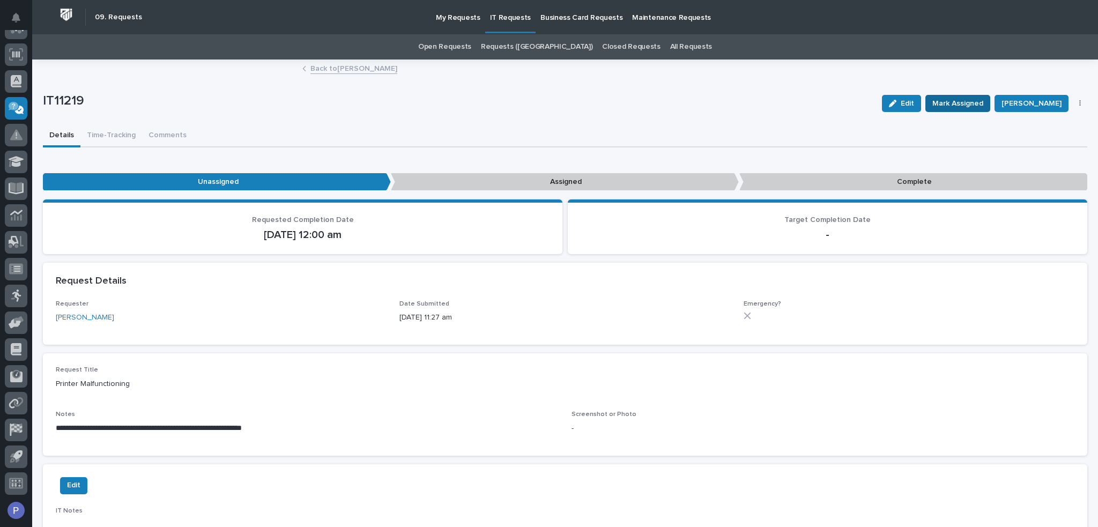
click at [960, 105] on span "Mark Assigned" at bounding box center [957, 103] width 51 height 13
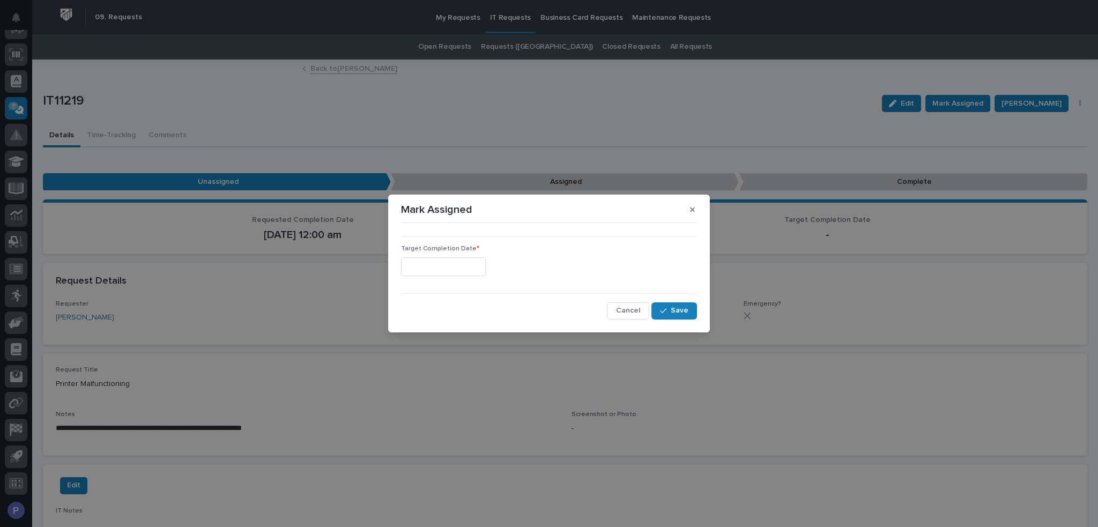
click at [455, 267] on input "text" at bounding box center [443, 266] width 85 height 19
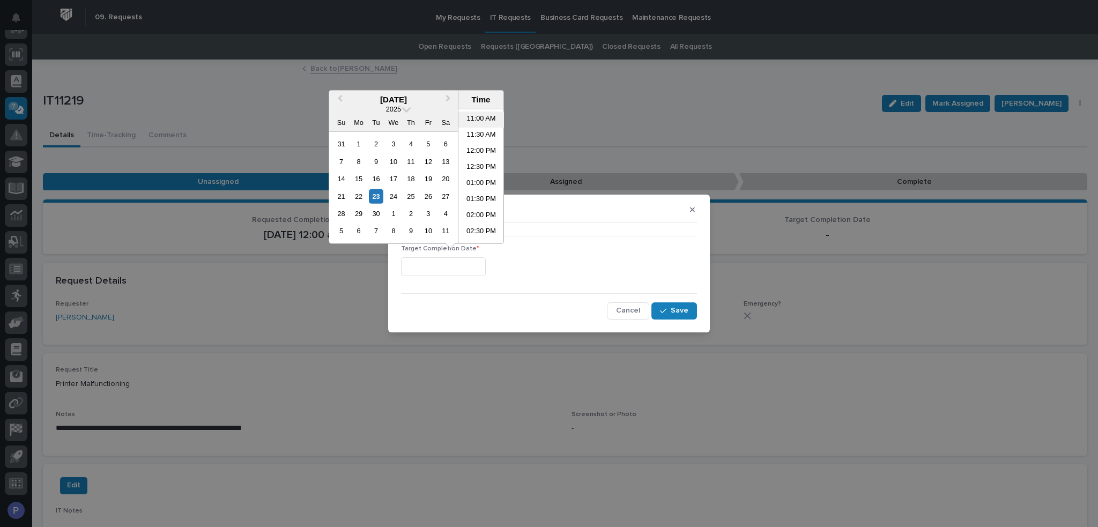
scroll to position [370, 0]
click at [474, 181] on li "01:30 PM" at bounding box center [481, 182] width 46 height 16
type input "**********"
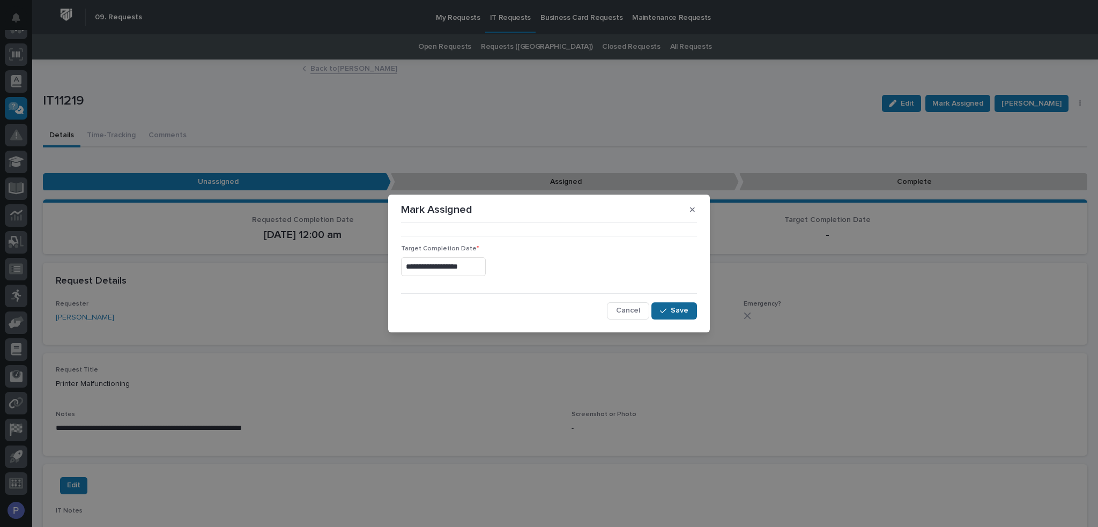
click at [688, 310] on button "Save" at bounding box center [674, 310] width 46 height 17
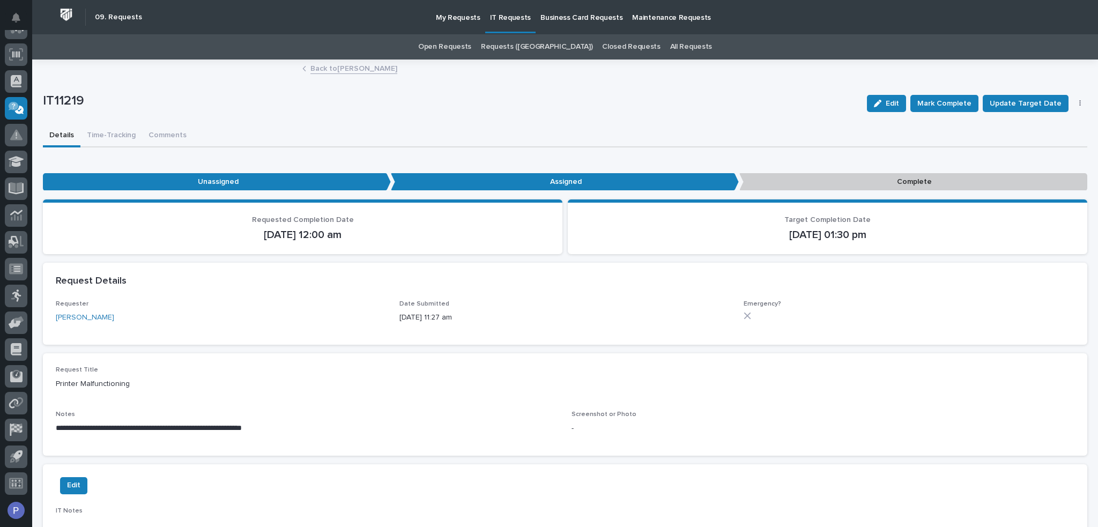
click at [345, 69] on link "Back to [PERSON_NAME]" at bounding box center [353, 68] width 87 height 12
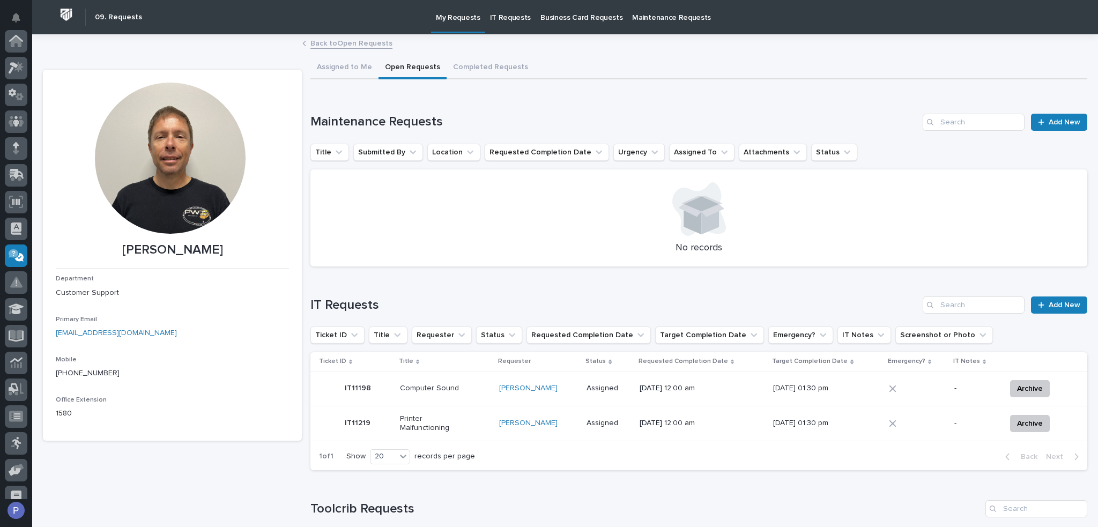
scroll to position [147, 0]
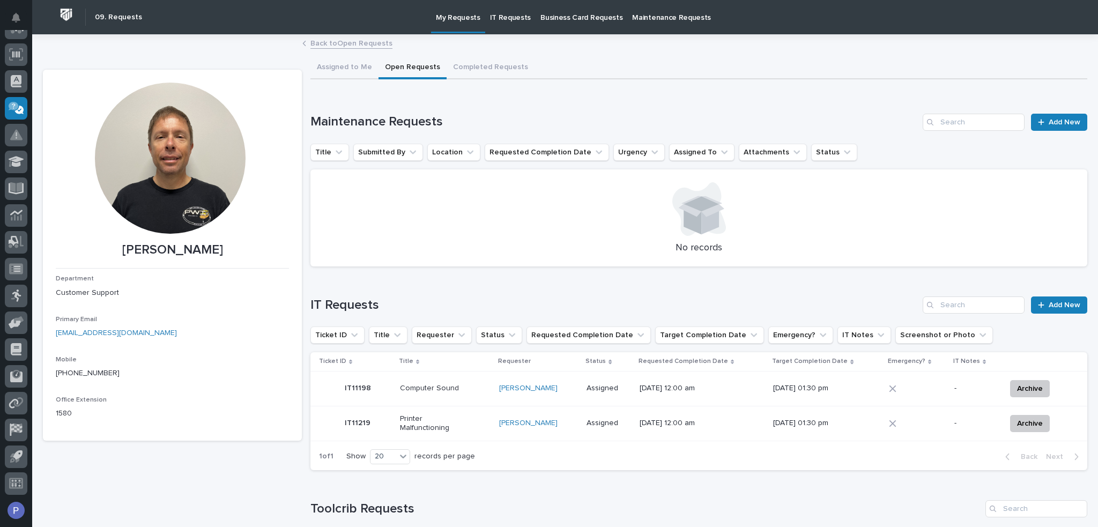
click at [361, 36] on link "Back to Open Requests" at bounding box center [351, 42] width 82 height 12
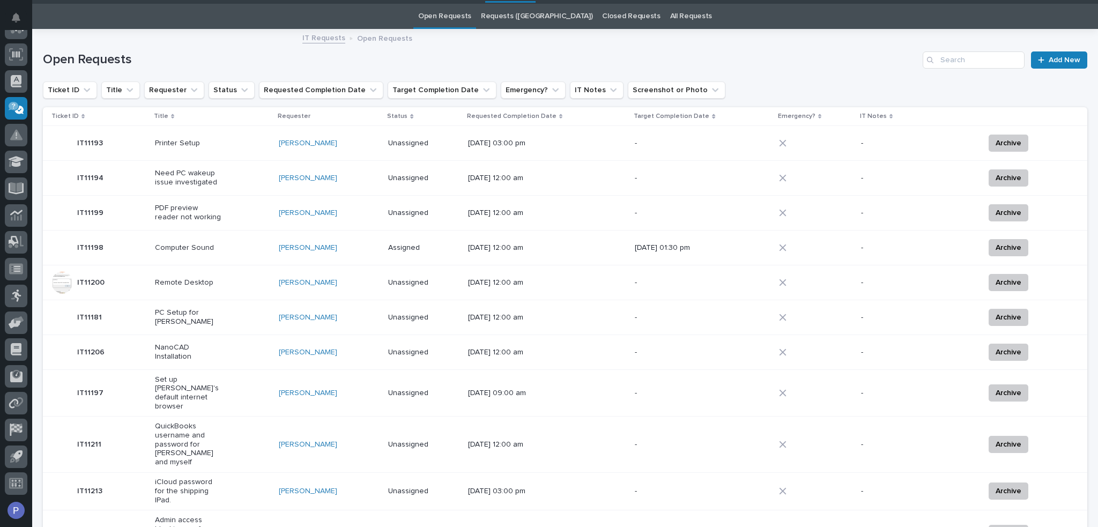
scroll to position [34, 0]
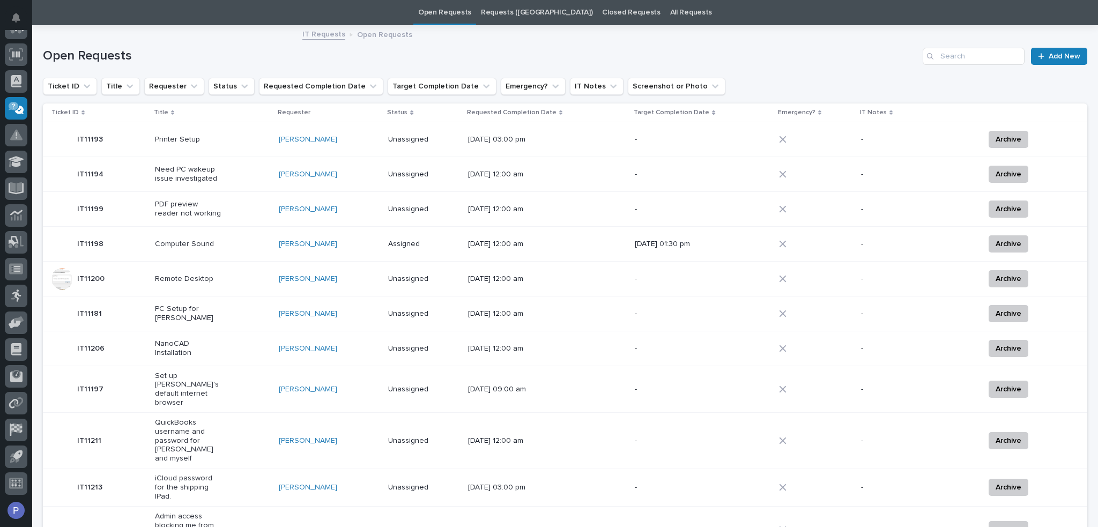
click at [202, 310] on p "PC Setup for [PERSON_NAME]" at bounding box center [188, 313] width 67 height 18
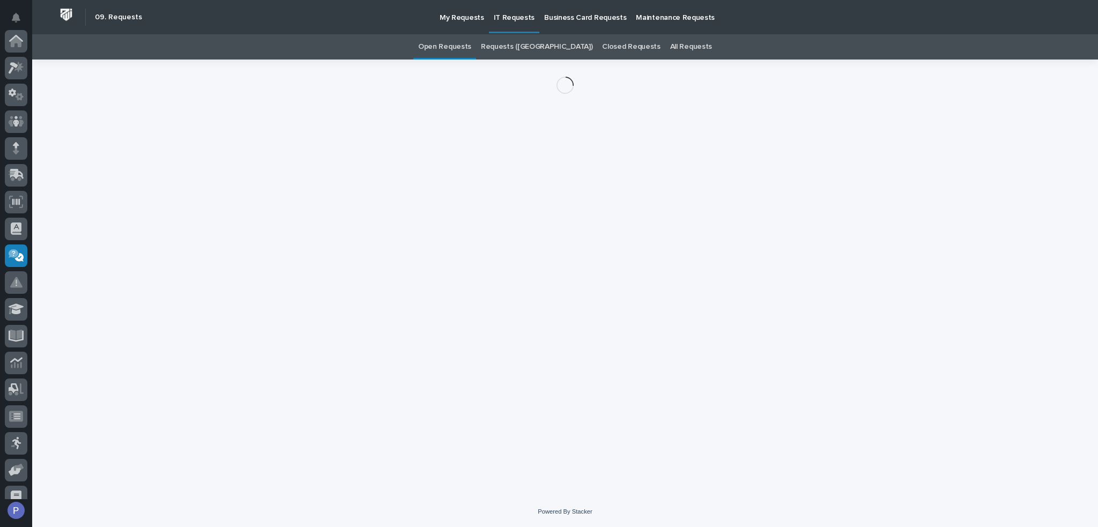
scroll to position [147, 0]
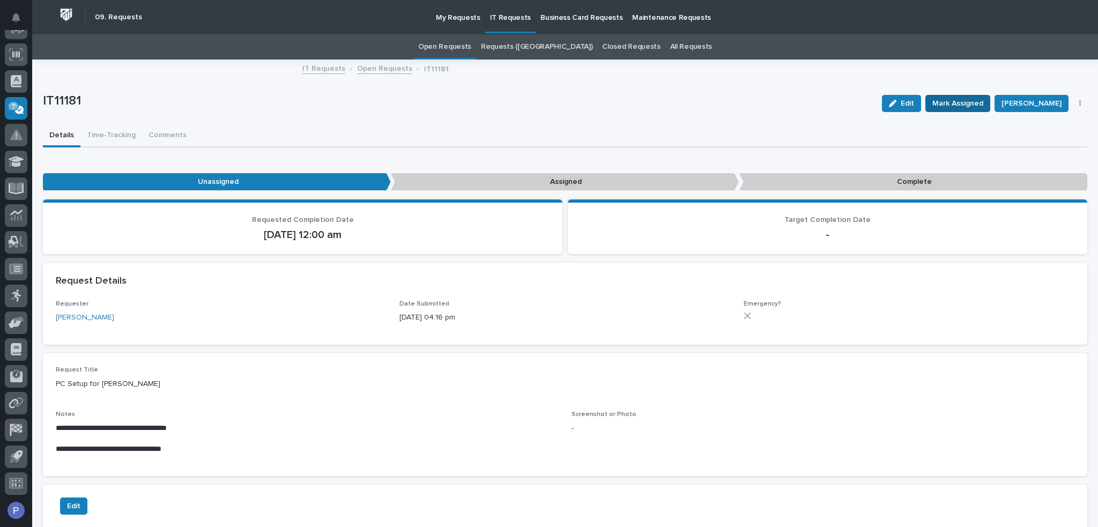
click at [967, 103] on span "Mark Assigned" at bounding box center [957, 103] width 51 height 13
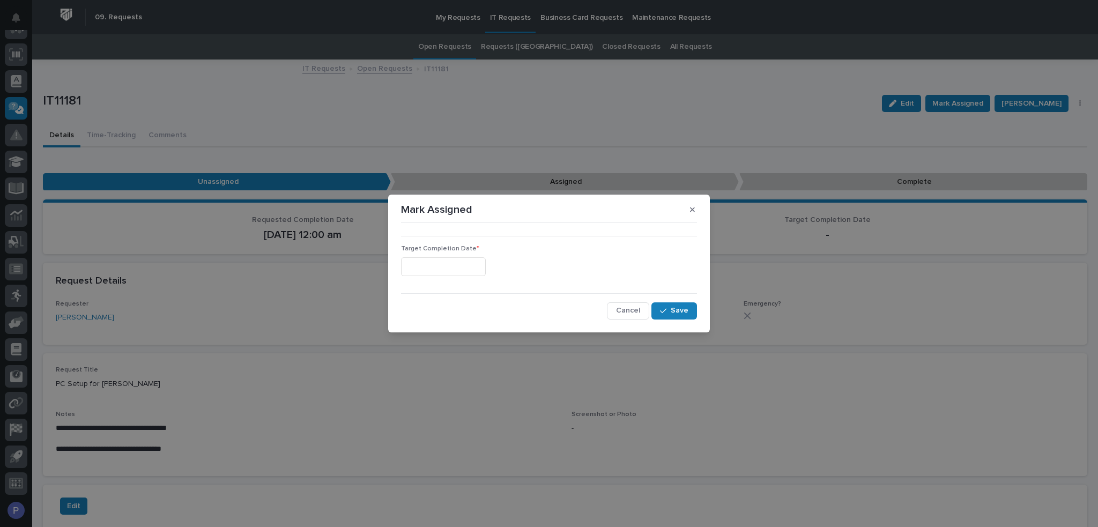
click at [449, 260] on input "text" at bounding box center [443, 266] width 85 height 19
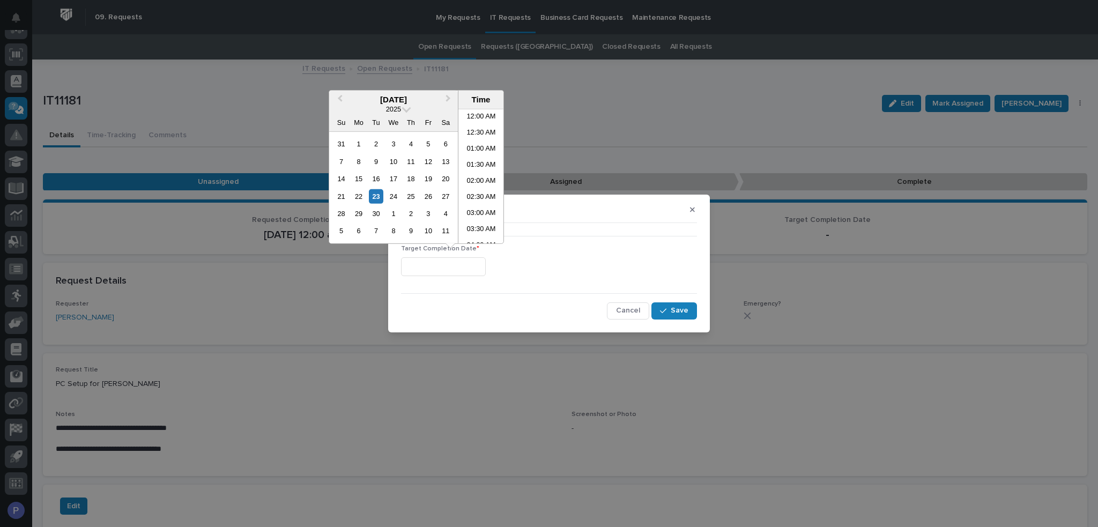
scroll to position [263, 0]
click at [482, 193] on li "10:30 AM" at bounding box center [481, 192] width 46 height 16
type input "**********"
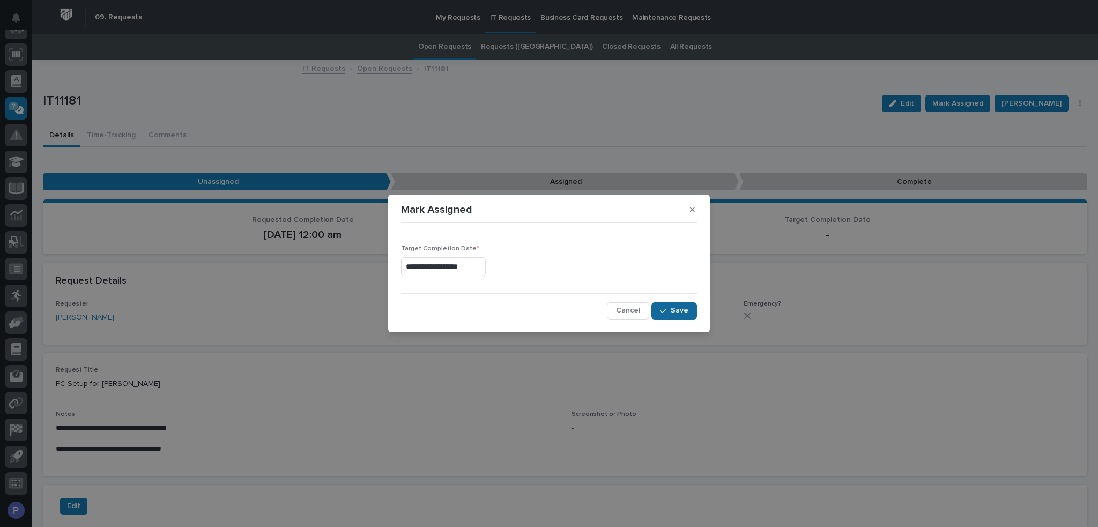
click at [688, 308] on button "Save" at bounding box center [674, 310] width 46 height 17
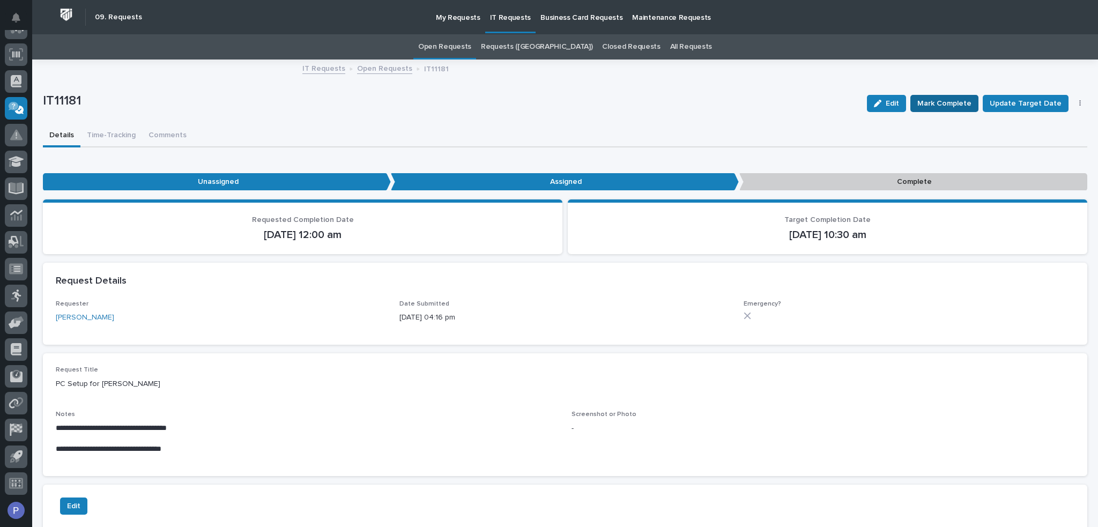
click at [931, 100] on span "Mark Complete" at bounding box center [944, 103] width 54 height 13
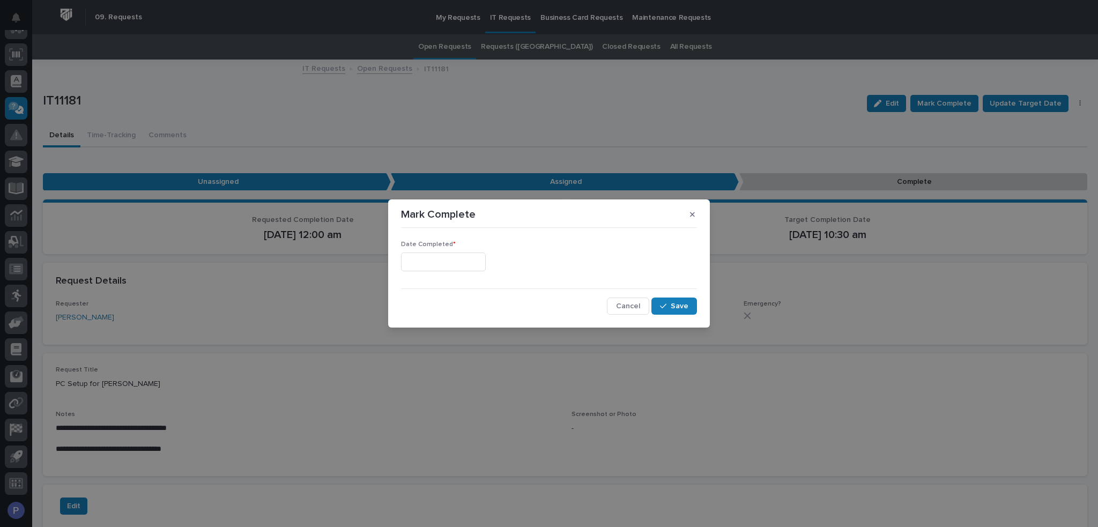
click at [481, 257] on input "text" at bounding box center [443, 261] width 85 height 19
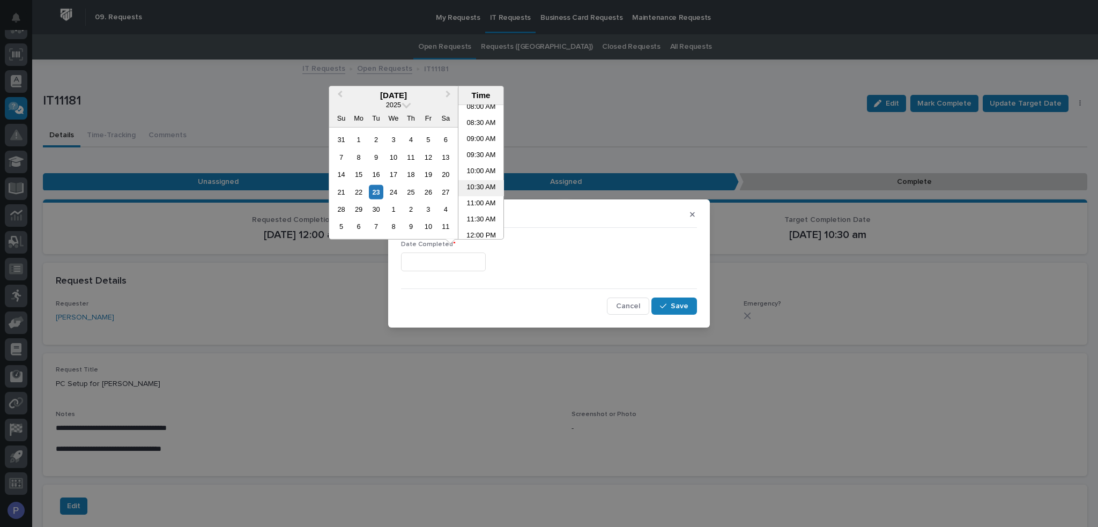
click at [479, 188] on li "10:30 AM" at bounding box center [481, 188] width 46 height 16
type input "**********"
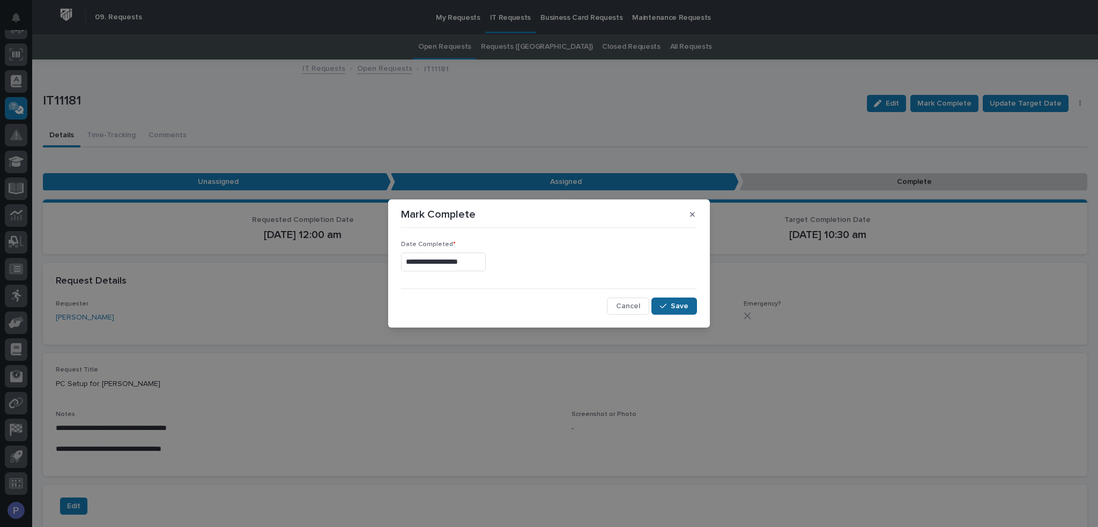
click at [674, 304] on span "Save" at bounding box center [680, 306] width 18 height 10
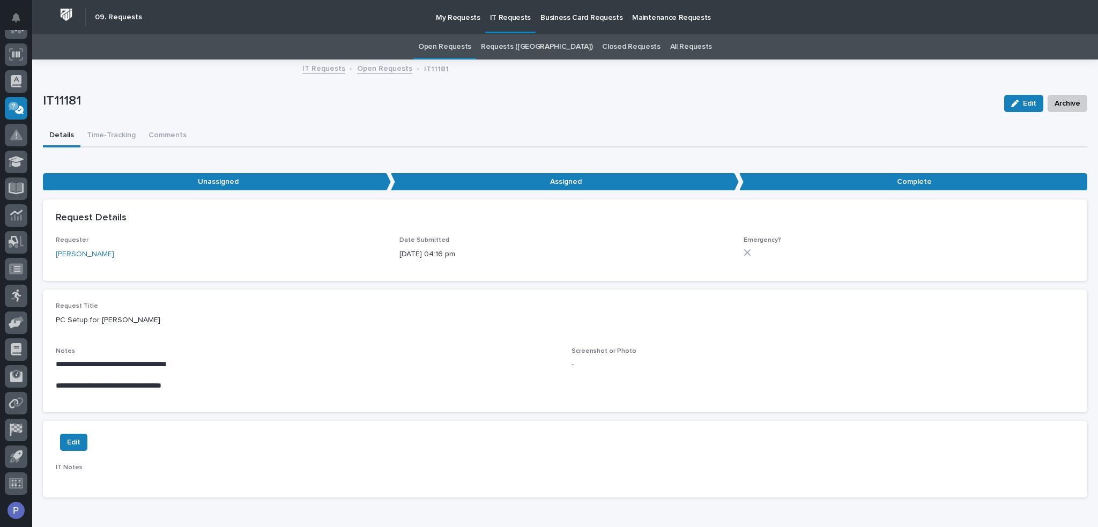
click at [322, 67] on link "IT Requests" at bounding box center [323, 68] width 43 height 12
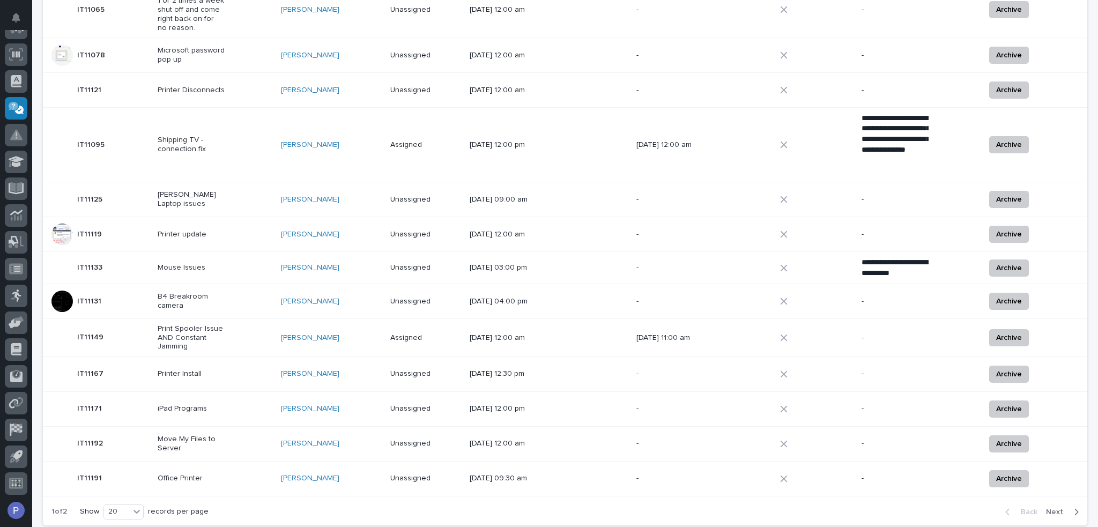
scroll to position [531, 0]
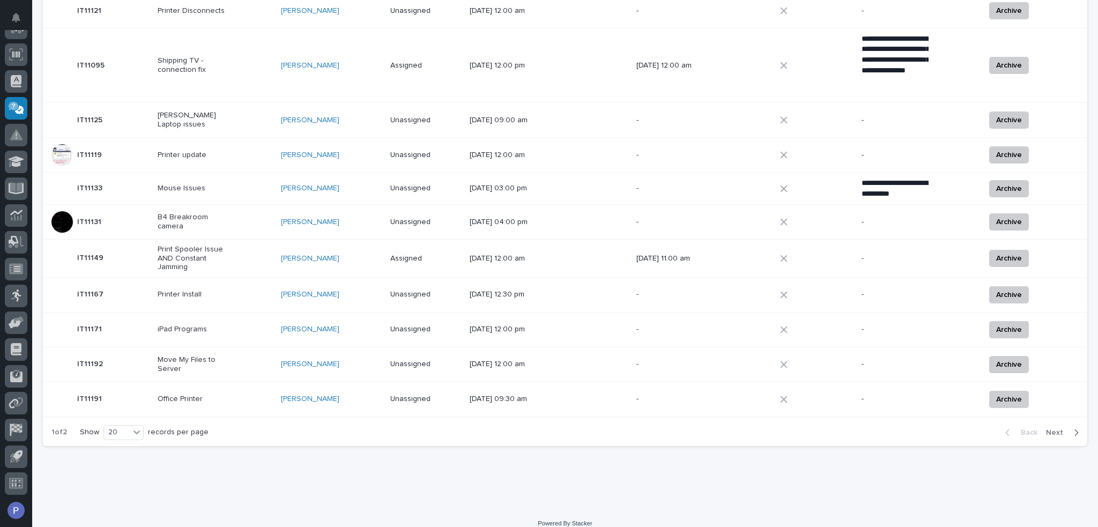
click at [1049, 428] on span "Next" at bounding box center [1058, 433] width 24 height 10
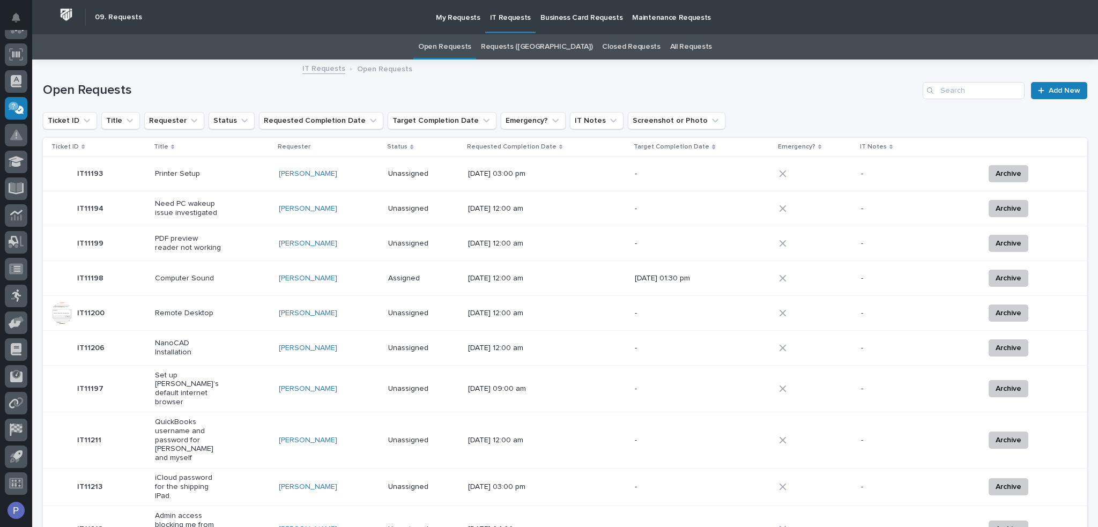
click at [202, 241] on p "PDF preview reader not working" at bounding box center [188, 243] width 67 height 18
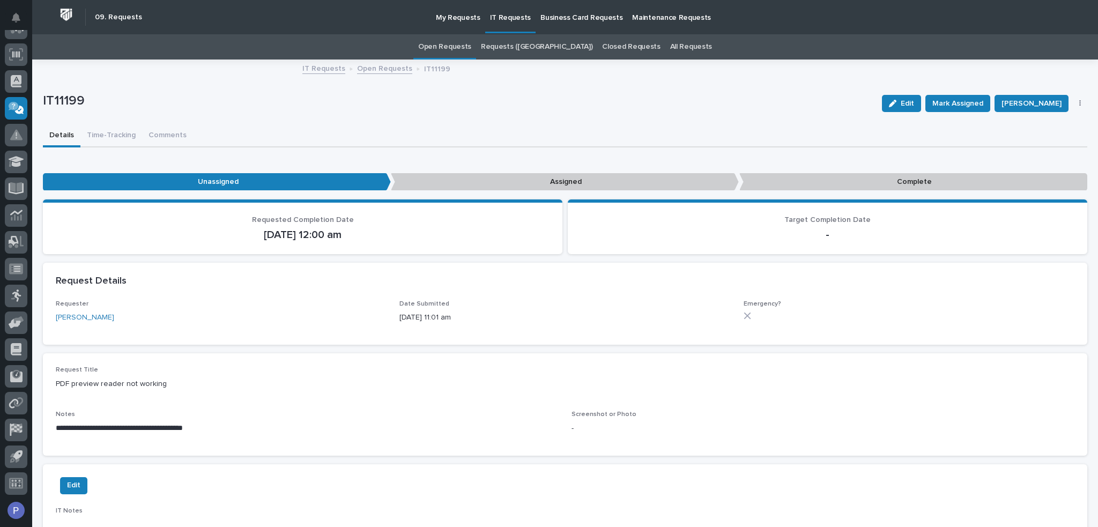
click at [471, 50] on link "Open Requests" at bounding box center [444, 46] width 53 height 25
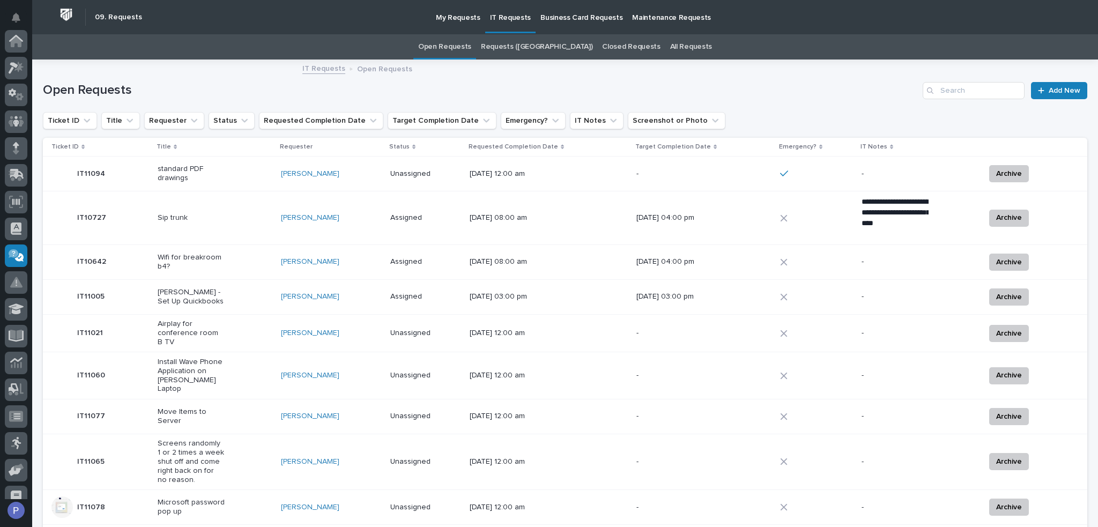
scroll to position [147, 0]
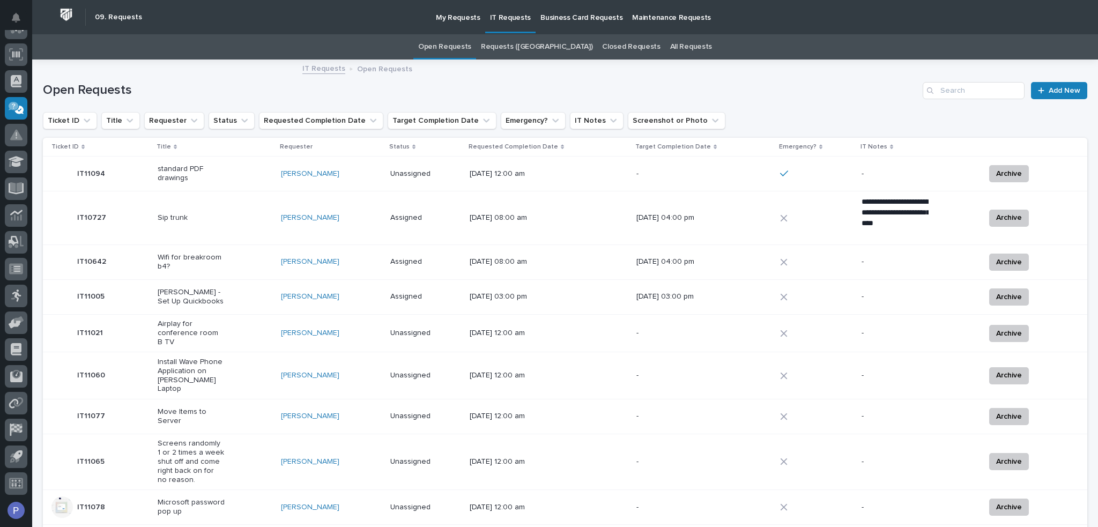
click at [214, 258] on p "Wifi for breakroom b4?" at bounding box center [191, 262] width 67 height 18
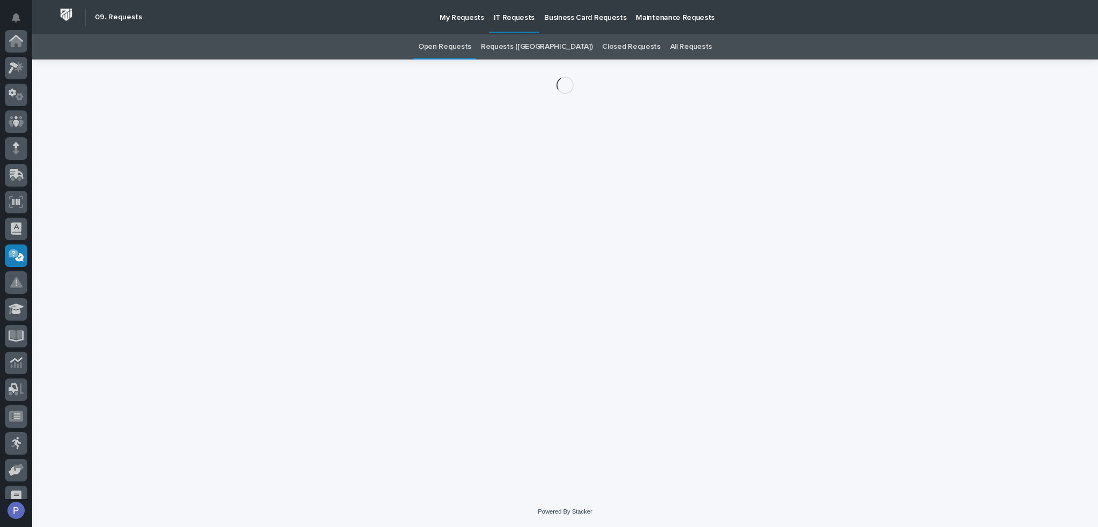
scroll to position [147, 0]
